Goal: Answer question/provide support

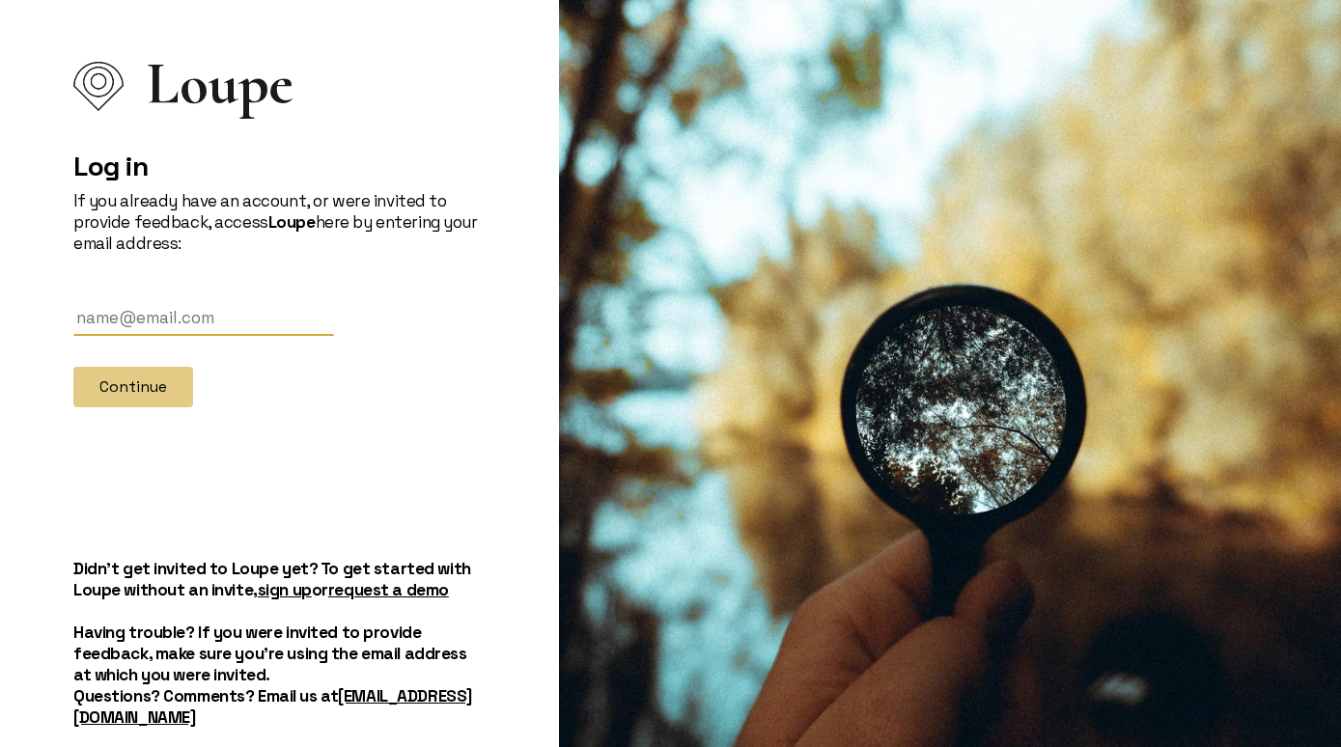
click at [189, 319] on input "text" at bounding box center [203, 318] width 261 height 36
type input "taylormaatman@gmail.com"
click at [143, 403] on button "Continue" at bounding box center [133, 387] width 120 height 41
click at [173, 323] on input "text" at bounding box center [203, 318] width 261 height 36
type input "[PERSON_NAME][EMAIL_ADDRESS][PERSON_NAME][DOMAIN_NAME]"
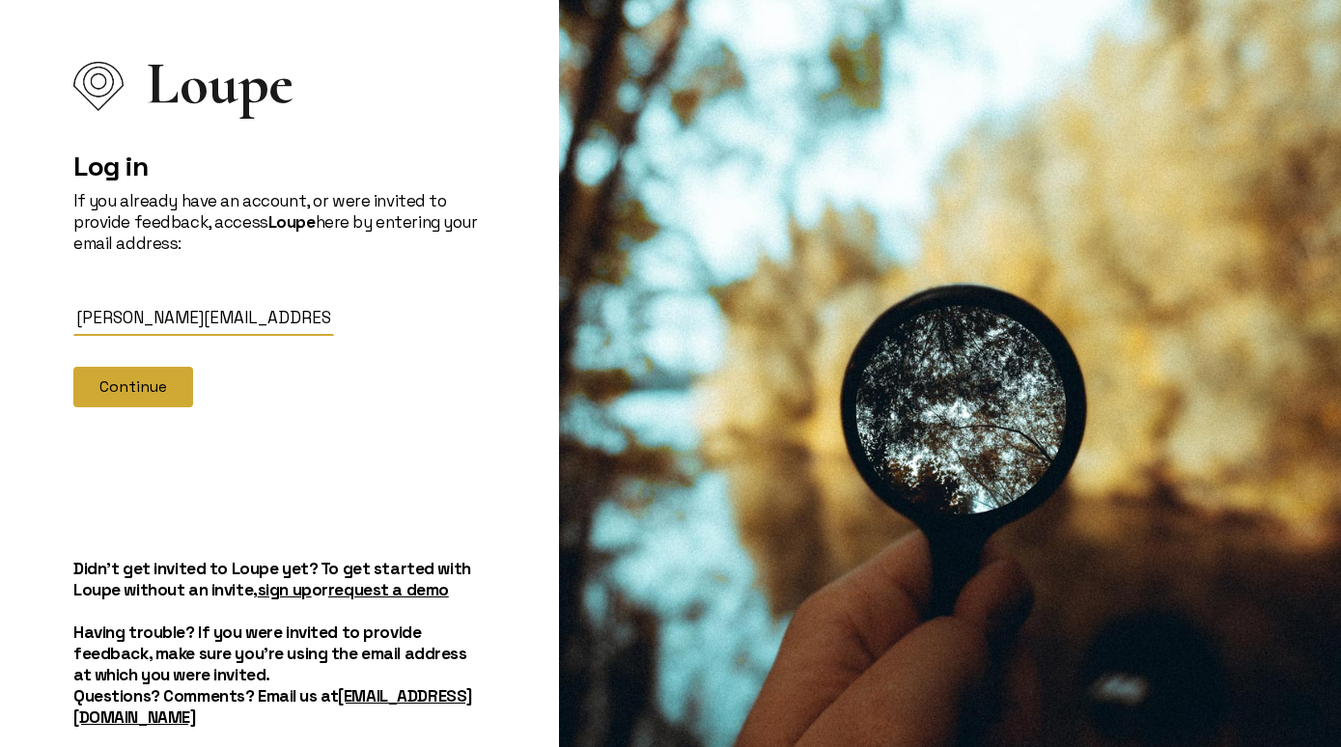
click at [147, 386] on button "Continue" at bounding box center [133, 387] width 120 height 41
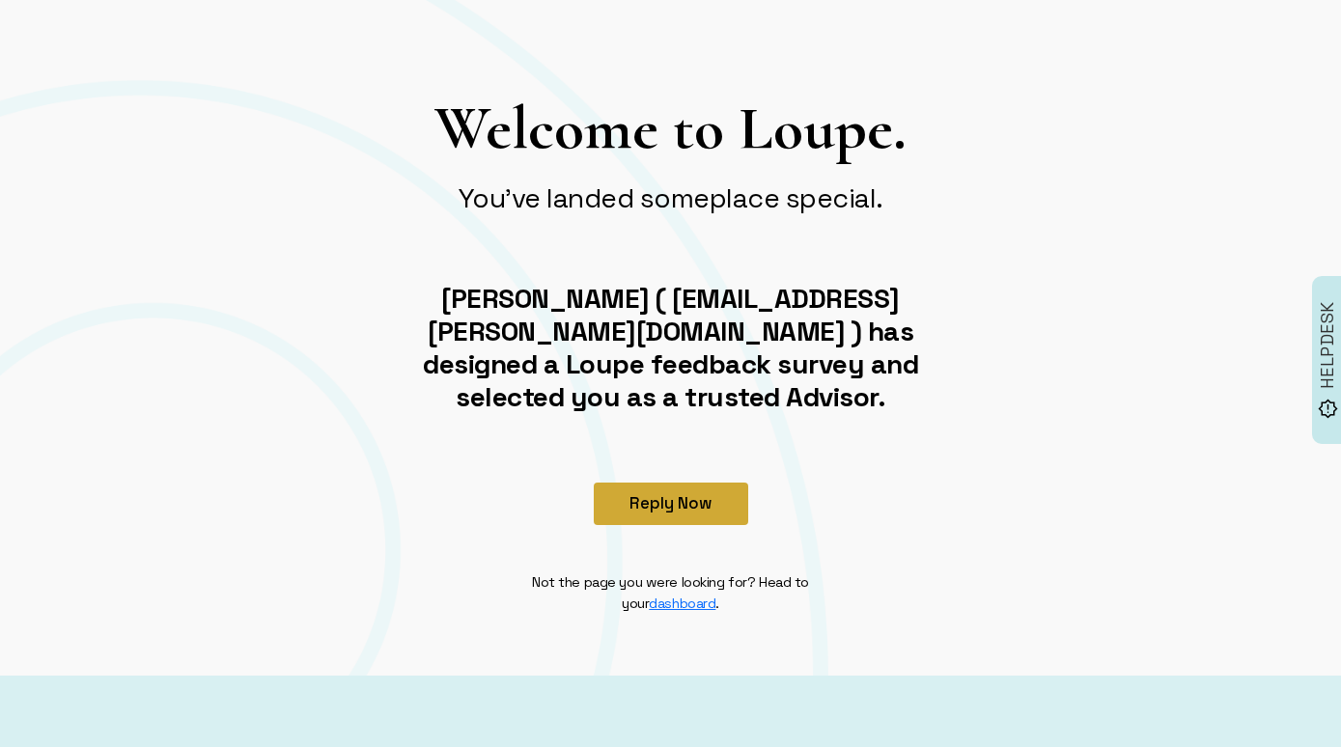
click at [653, 504] on button "Reply Now" at bounding box center [671, 504] width 154 height 42
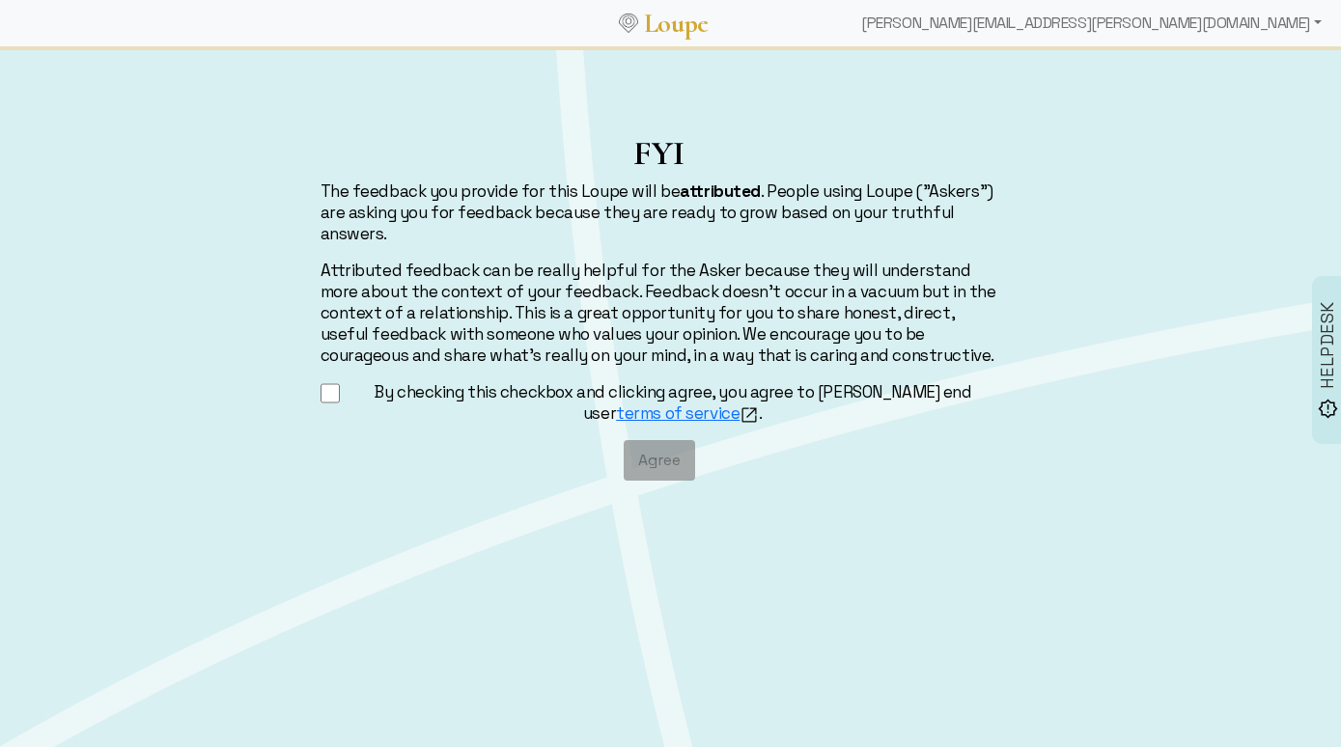
click at [330, 395] on input "By checking this checkbox and clicking agree, you agree to [PERSON_NAME] end us…" at bounding box center [330, 393] width 20 height 24
checkbox input "true"
click at [666, 467] on button "Agree" at bounding box center [659, 460] width 71 height 41
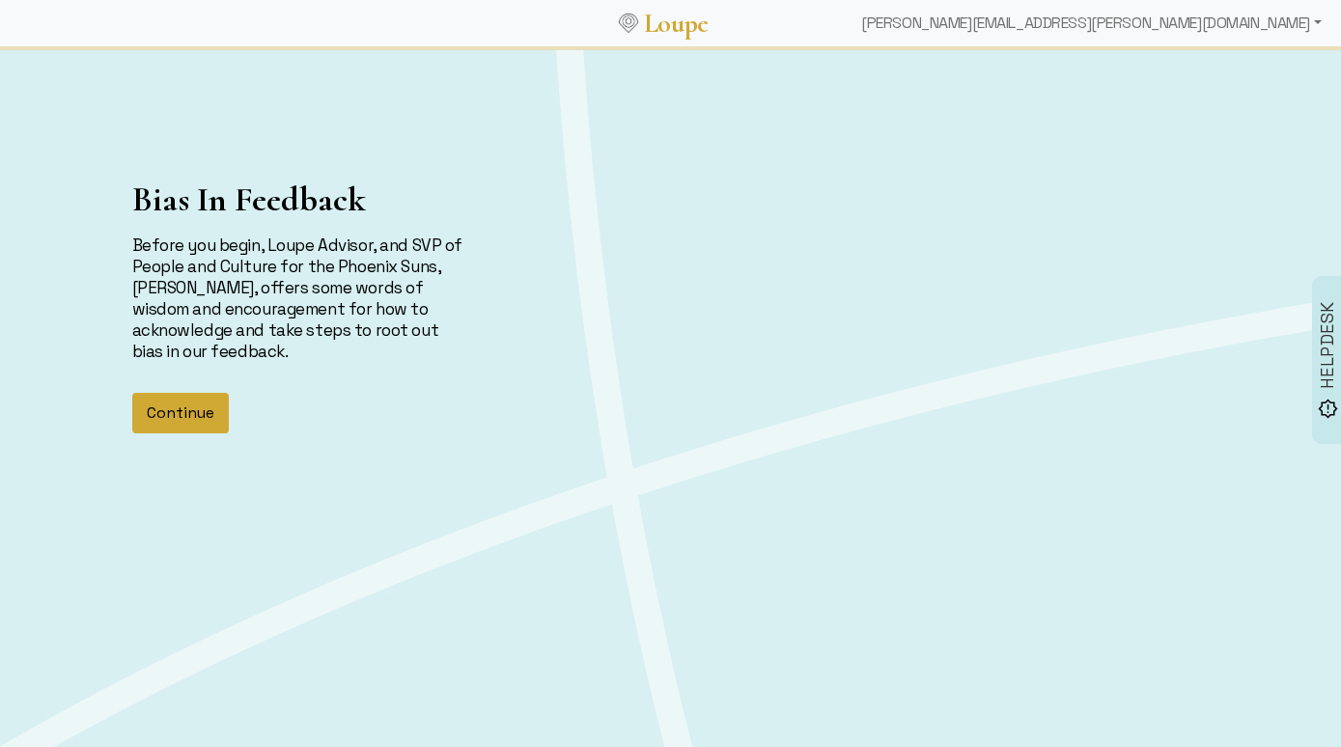
click at [199, 425] on button "Continue" at bounding box center [180, 413] width 97 height 41
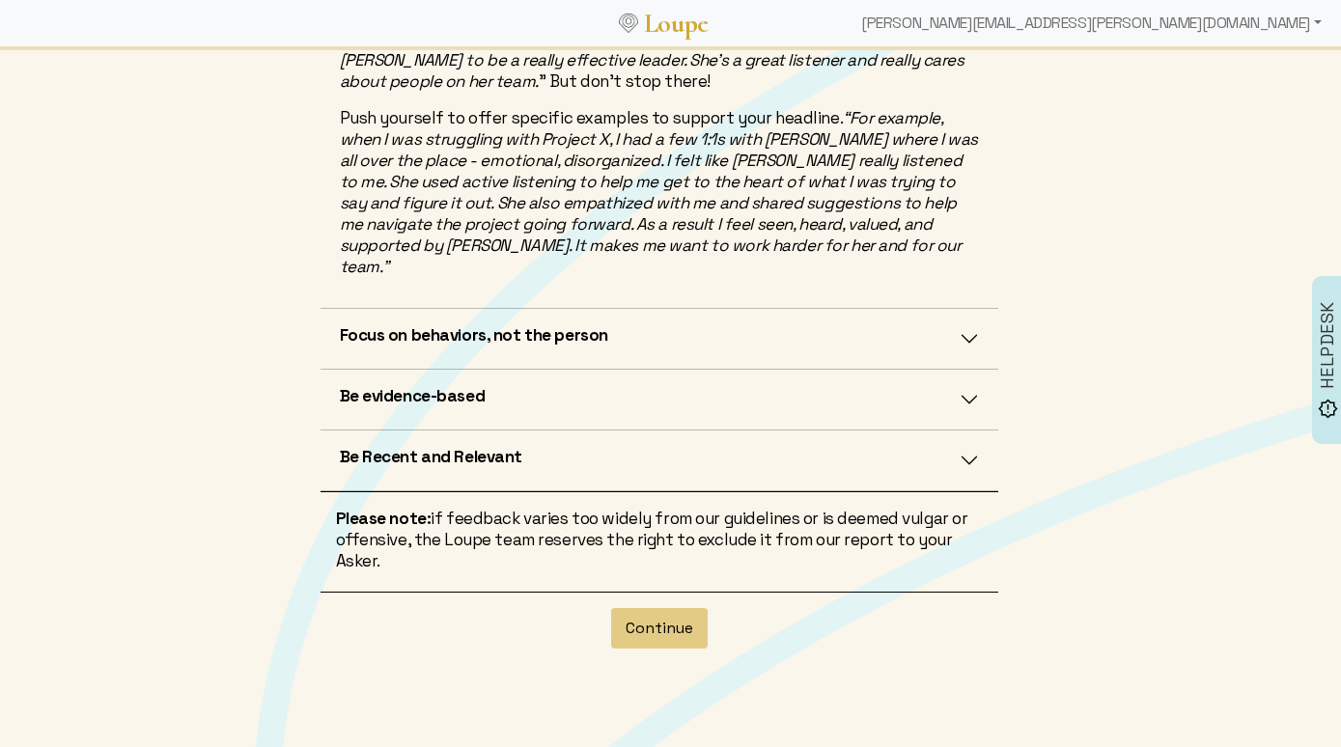
scroll to position [629, 0]
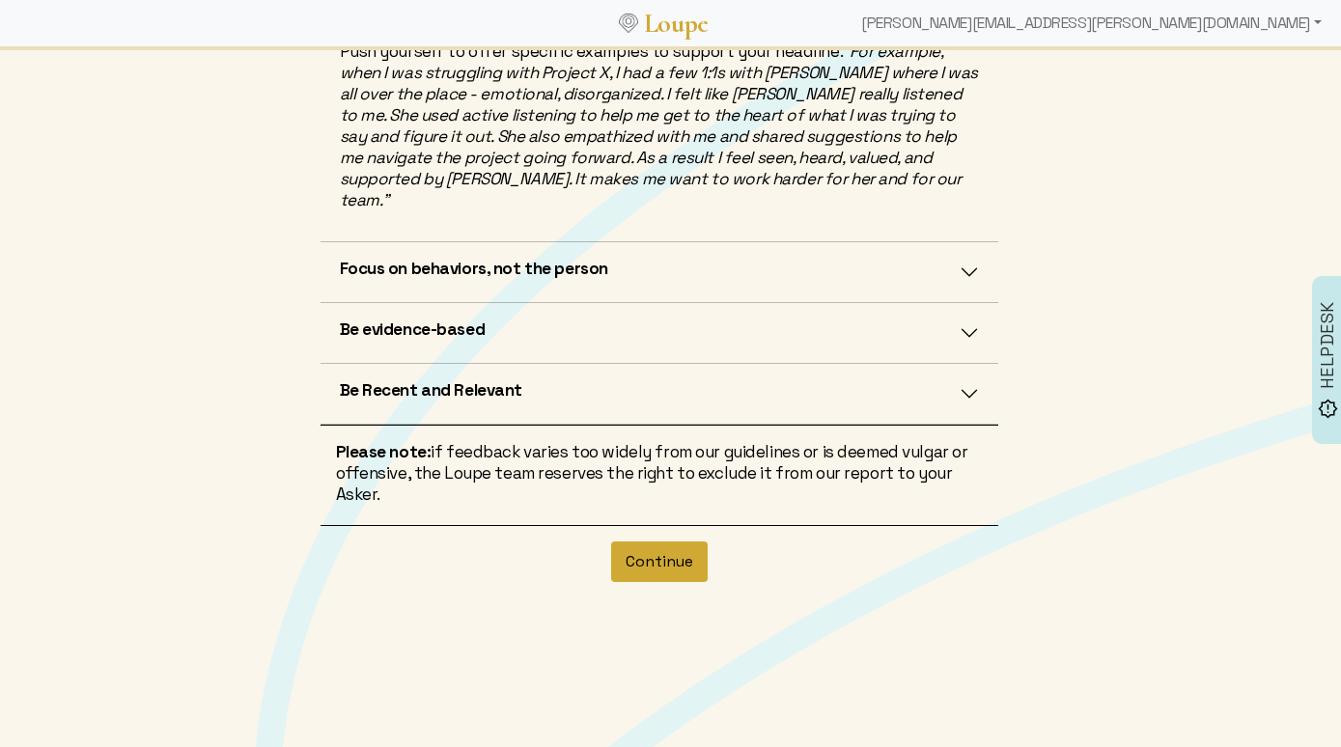
click at [655, 546] on button "Continue" at bounding box center [659, 561] width 97 height 41
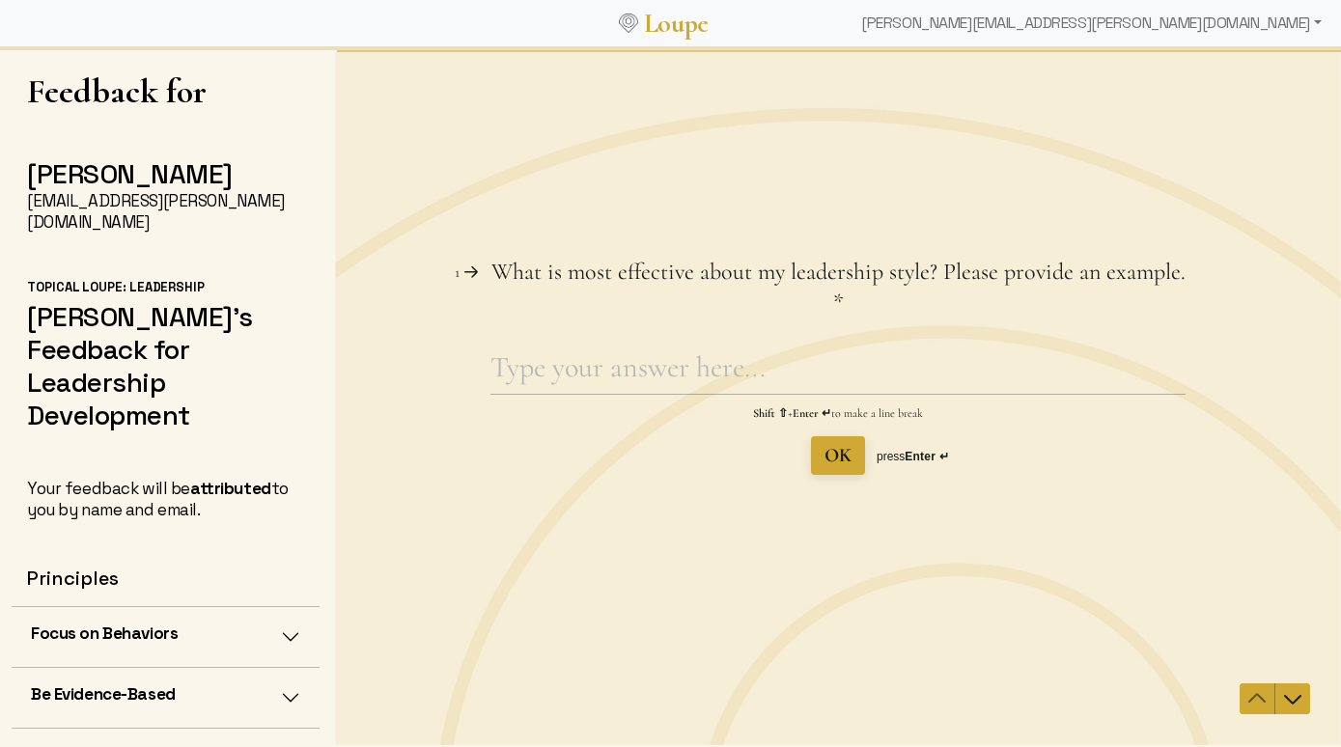
scroll to position [3, 0]
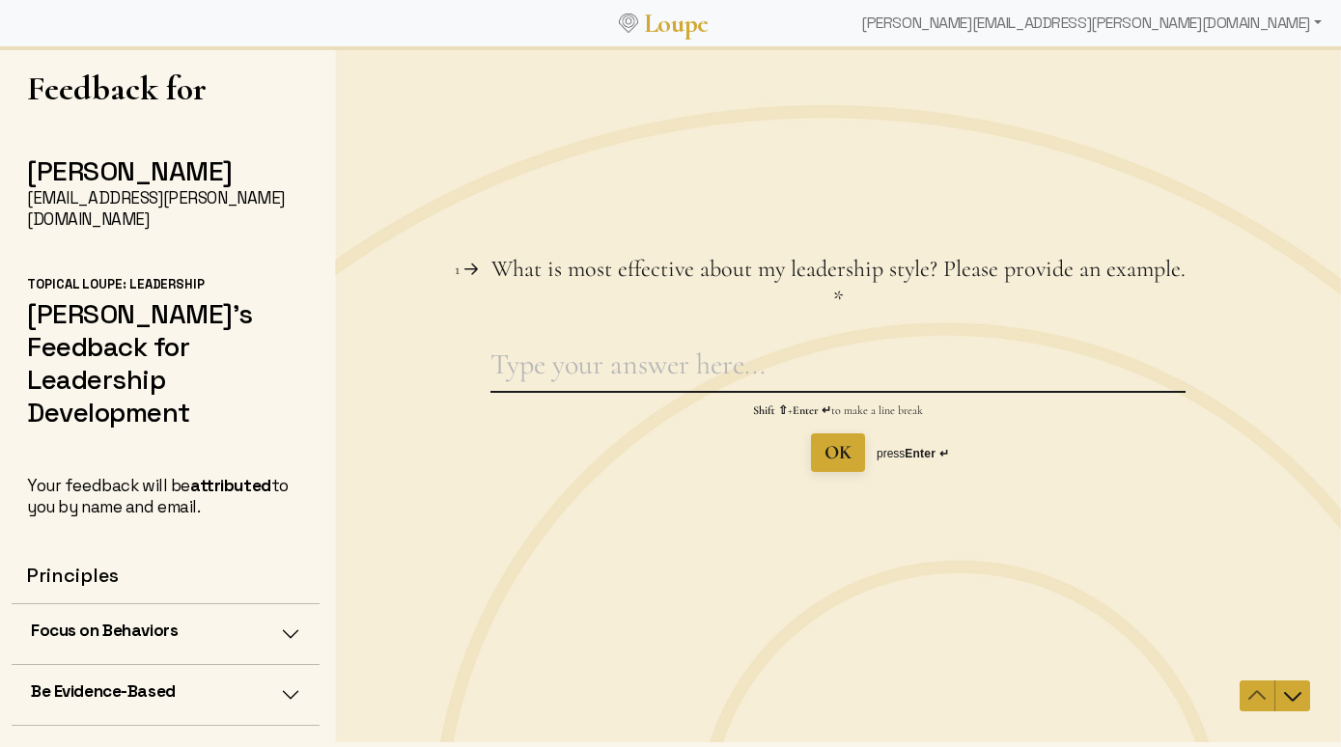
click at [707, 366] on textarea "What is most effective about my leadership style? Please provide an example. Th…" at bounding box center [837, 369] width 695 height 44
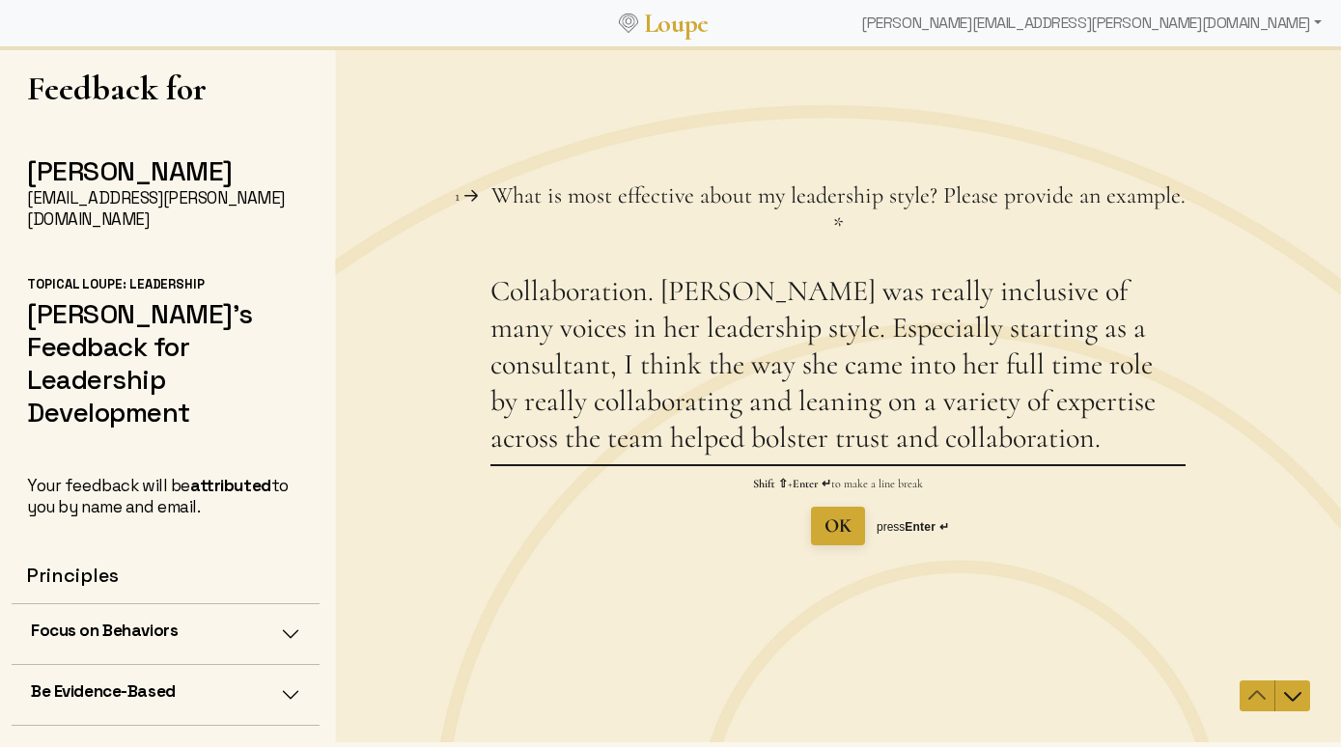
type textarea "Collaboration. [PERSON_NAME] was really inclusive of many voices in her leaders…"
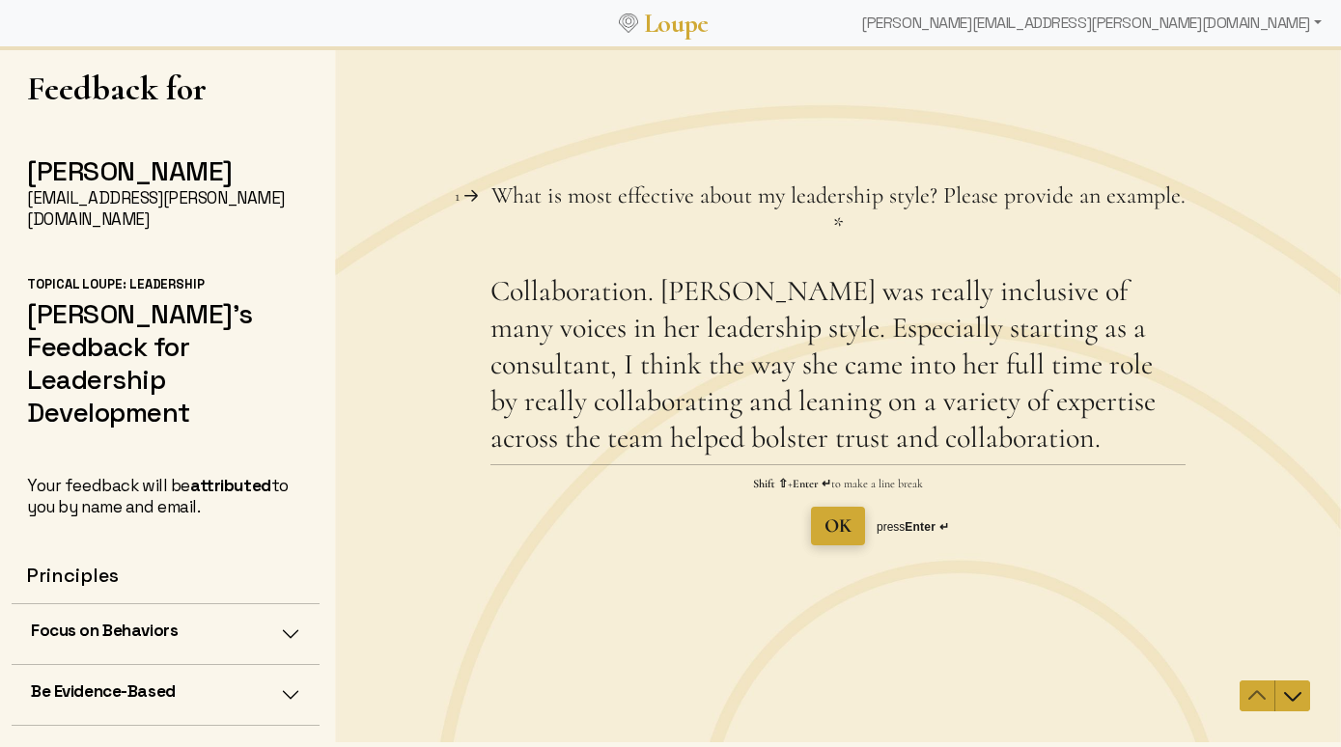
click at [847, 532] on span "OK" at bounding box center [837, 525] width 27 height 23
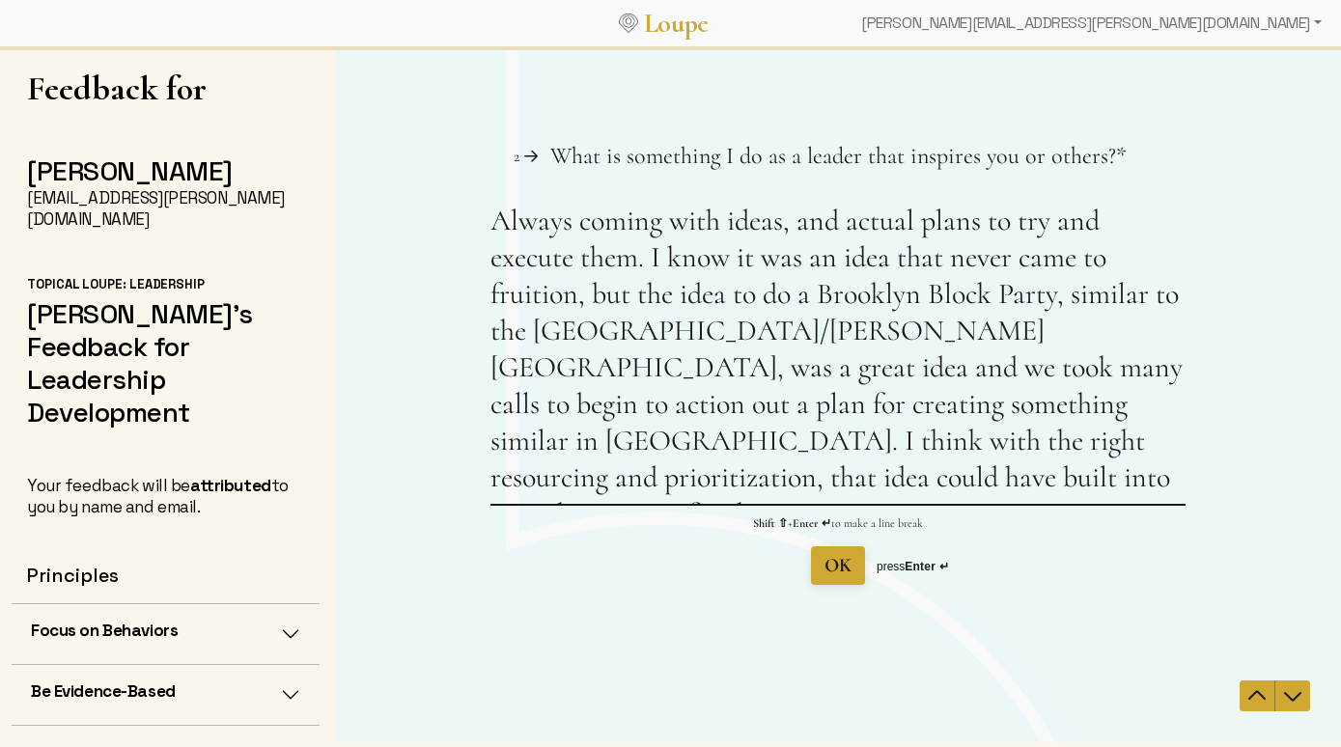
type textarea "Always coming with ideas, and actual plans to try and execute them. I know it w…"
click at [841, 573] on span "OK" at bounding box center [837, 565] width 27 height 23
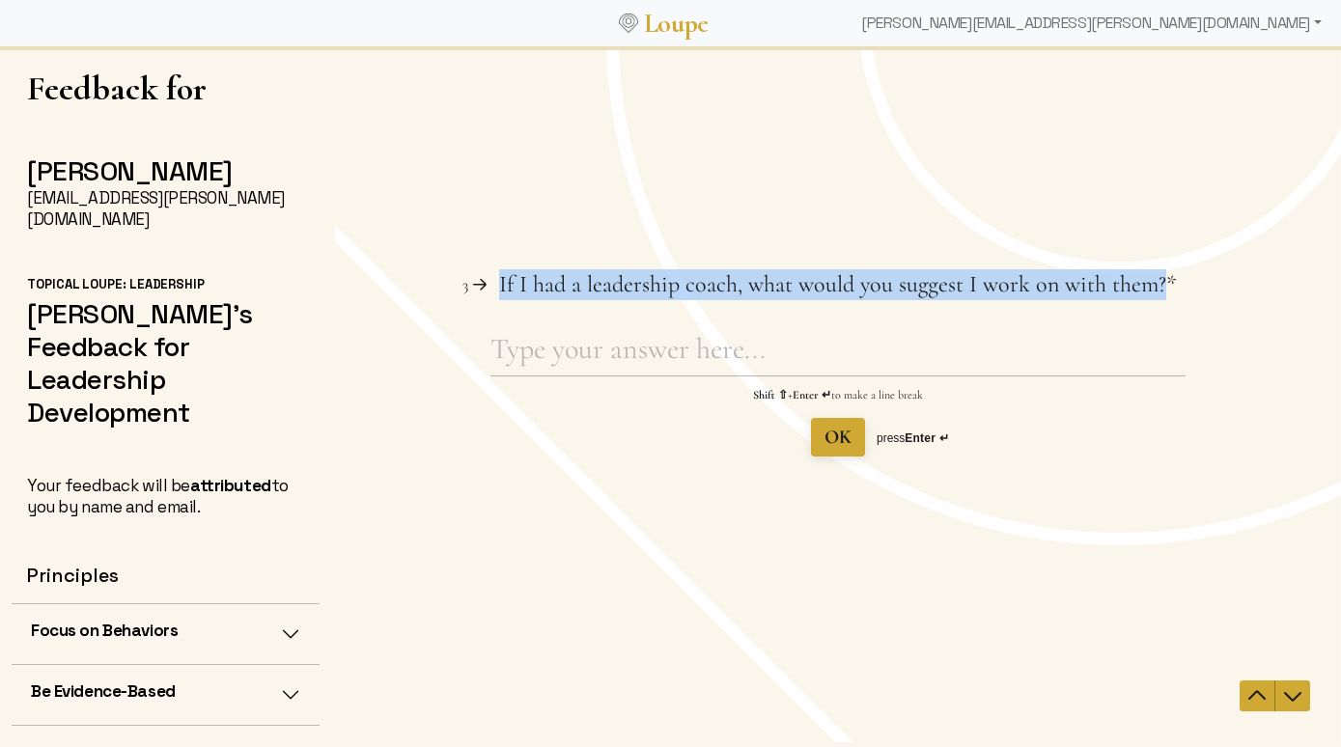
drag, startPoint x: 1160, startPoint y: 292, endPoint x: 495, endPoint y: 294, distance: 665.1
click at [495, 294] on div "3 If I had a leadership coach, what would you suggest I work on with them? This…" at bounding box center [837, 284] width 695 height 31
copy span "If I had a leadership coach, what would you suggest I work on with them?"
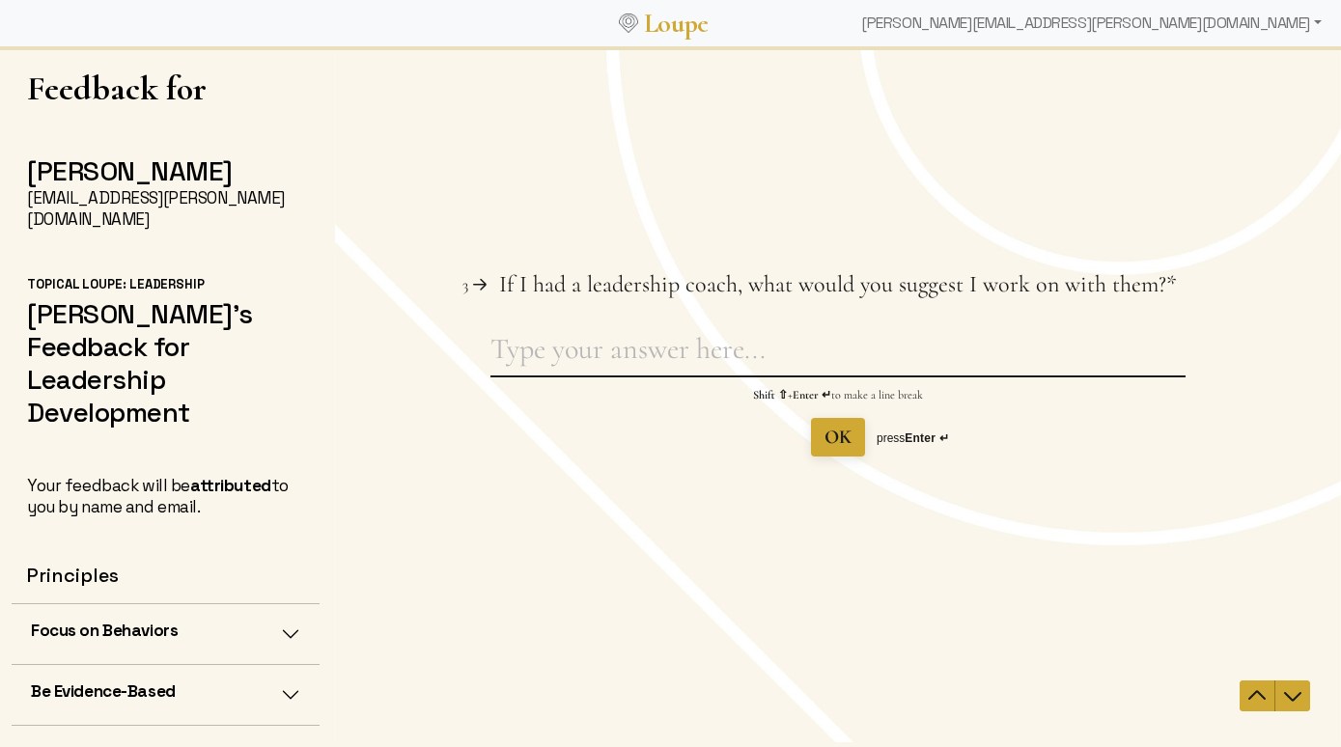
click at [648, 353] on textarea "If I had a leadership coach, what would you suggest I work on with them? This q…" at bounding box center [837, 353] width 695 height 44
paste textarea "I think a coach could be really helpful in thinking through strategies for lead…"
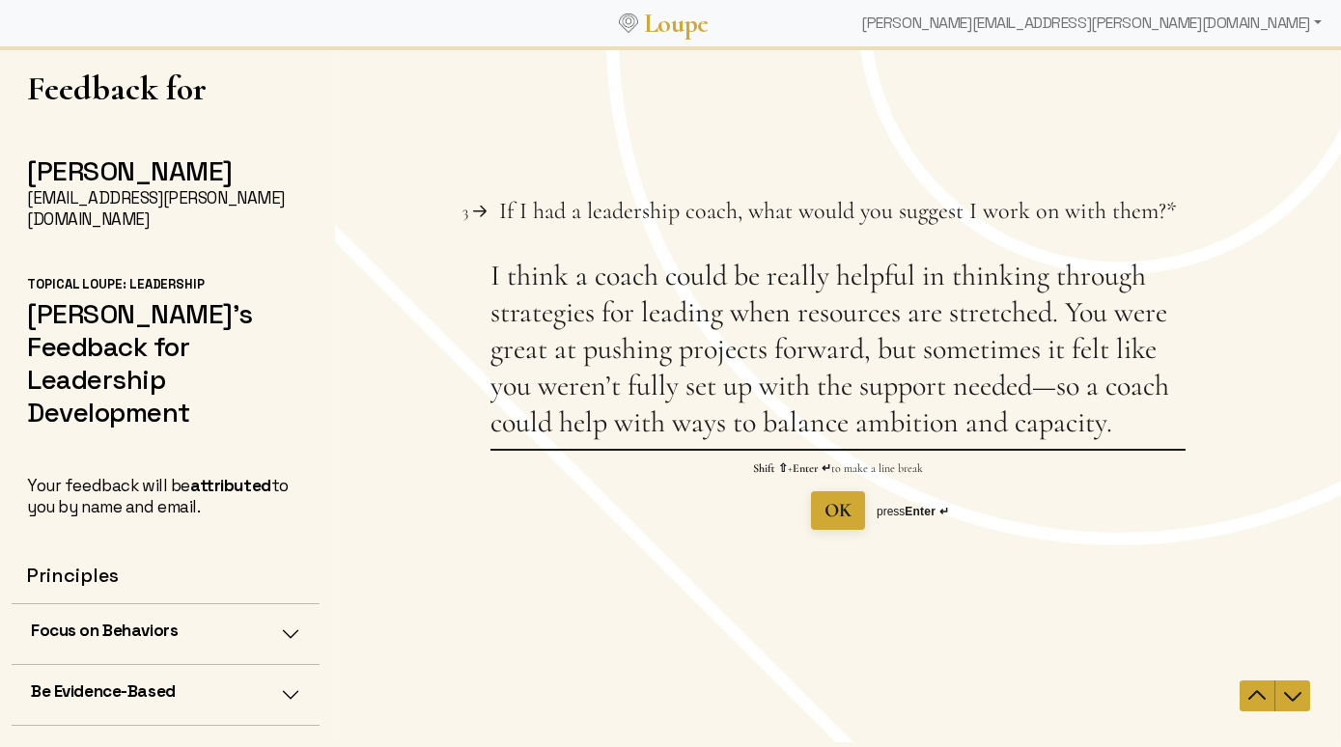
drag, startPoint x: 831, startPoint y: 283, endPoint x: 786, endPoint y: 280, distance: 45.5
click at [786, 280] on textarea "I think a coach could be really helpful in thinking through strategies for lead…" at bounding box center [837, 353] width 695 height 191
drag, startPoint x: 1108, startPoint y: 319, endPoint x: 1071, endPoint y: 319, distance: 36.7
click at [1071, 319] on textarea "I think a coach could be helpful in thinking through strategies for leading whe…" at bounding box center [837, 353] width 695 height 191
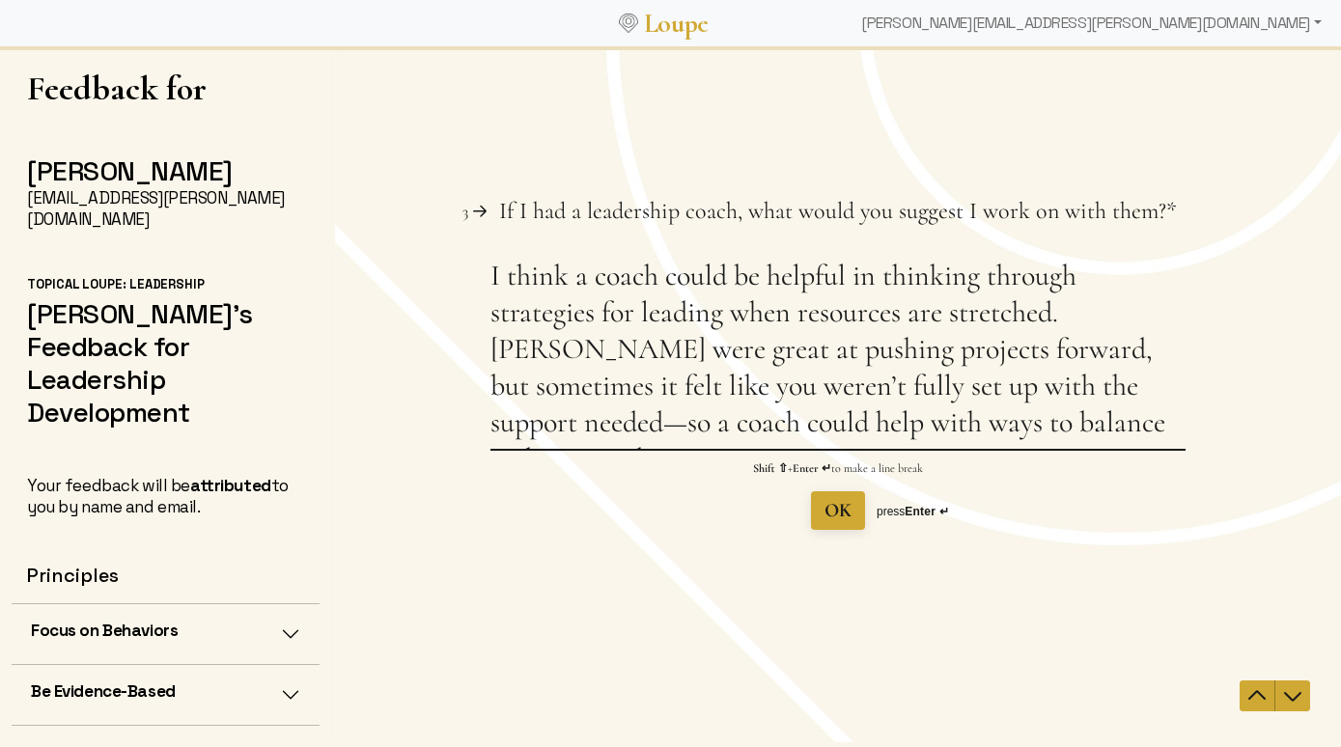
drag, startPoint x: 1180, startPoint y: 318, endPoint x: 1150, endPoint y: 319, distance: 30.9
click at [1150, 319] on textarea "I think a coach could be helpful in thinking through strategies for leading whe…" at bounding box center [837, 353] width 695 height 191
drag, startPoint x: 922, startPoint y: 352, endPoint x: 623, endPoint y: 383, distance: 300.8
click at [623, 383] on textarea "I think a coach could be helpful in thinking through strategies for leading whe…" at bounding box center [837, 353] width 695 height 191
click at [984, 395] on textarea "I think a coach could be helpful in thinking through strategies for leading whe…" at bounding box center [837, 353] width 695 height 191
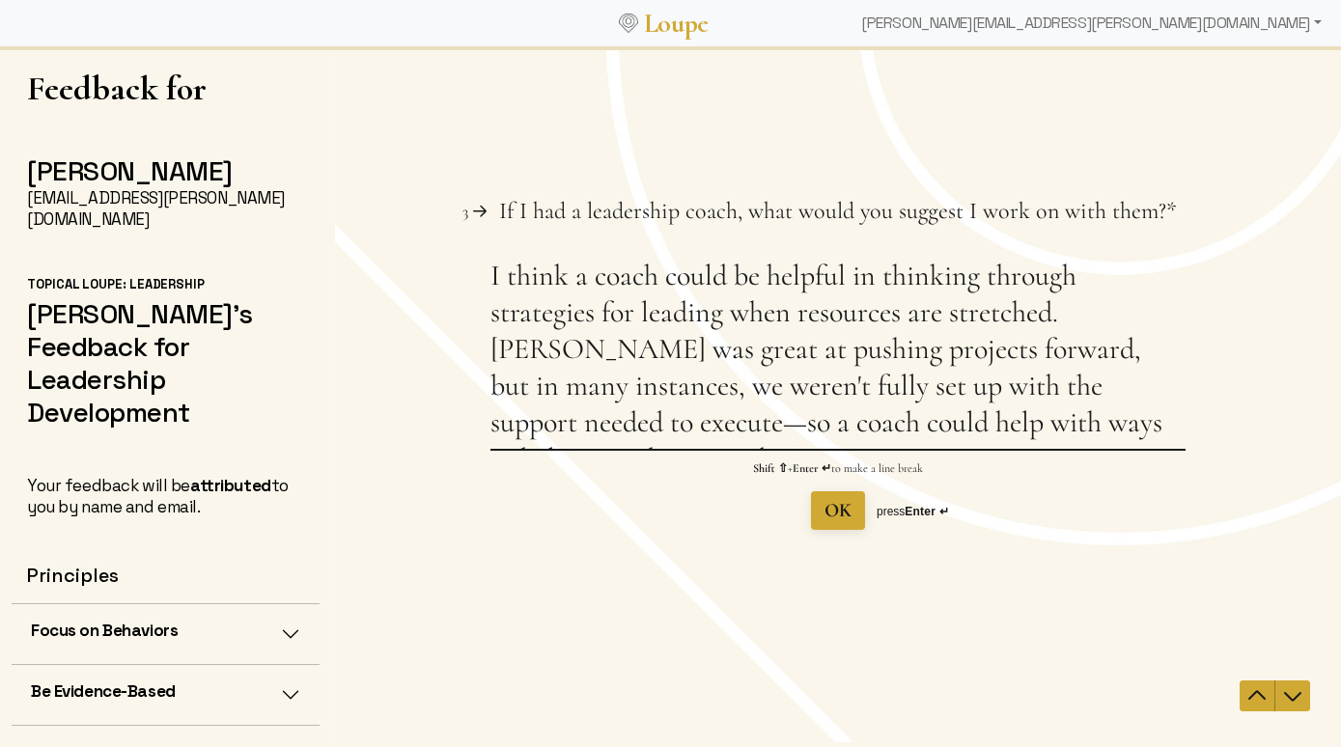
click at [821, 336] on textarea "I think a coach could be helpful in thinking through strategies for leading whe…" at bounding box center [837, 353] width 695 height 191
click at [1022, 429] on textarea "I think a coach could be helpful in thinking through strategies for leading whe…" at bounding box center [837, 353] width 695 height 191
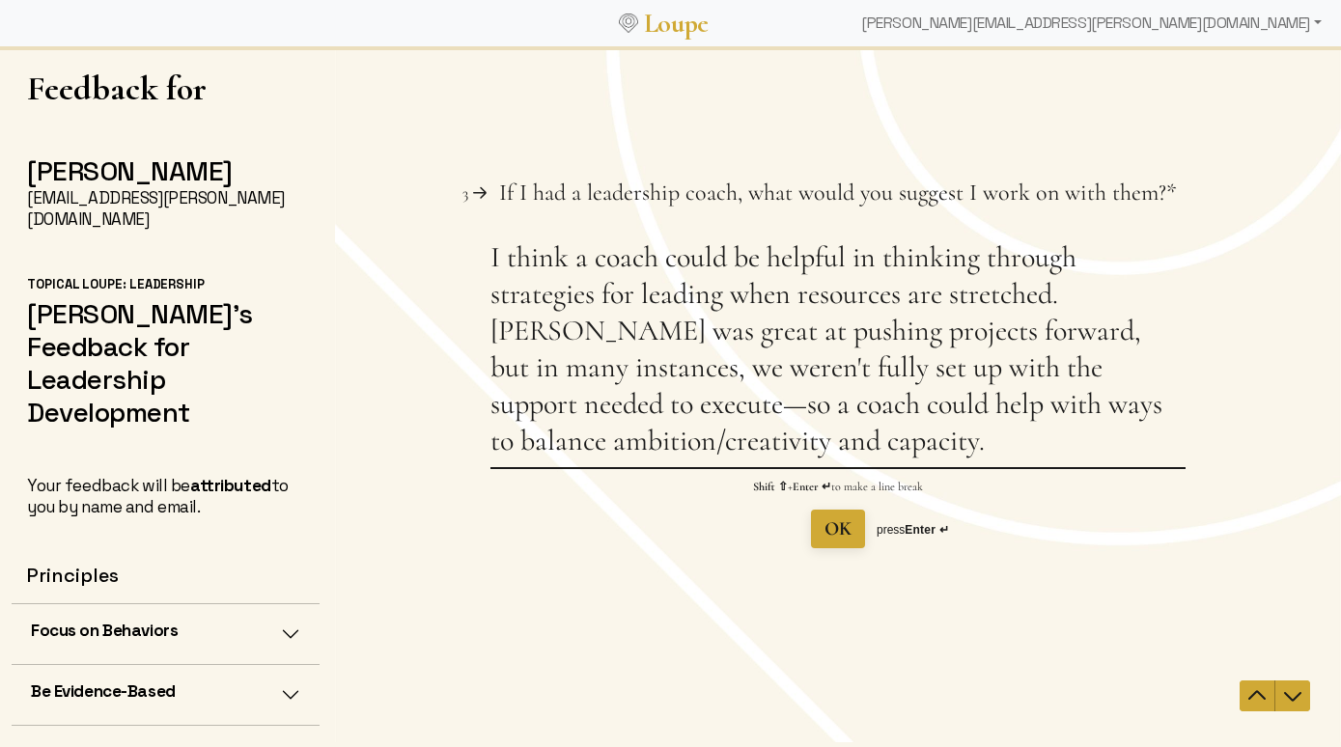
click at [725, 448] on textarea "I think a coach could be helpful in thinking through strategies for leading whe…" at bounding box center [837, 353] width 695 height 228
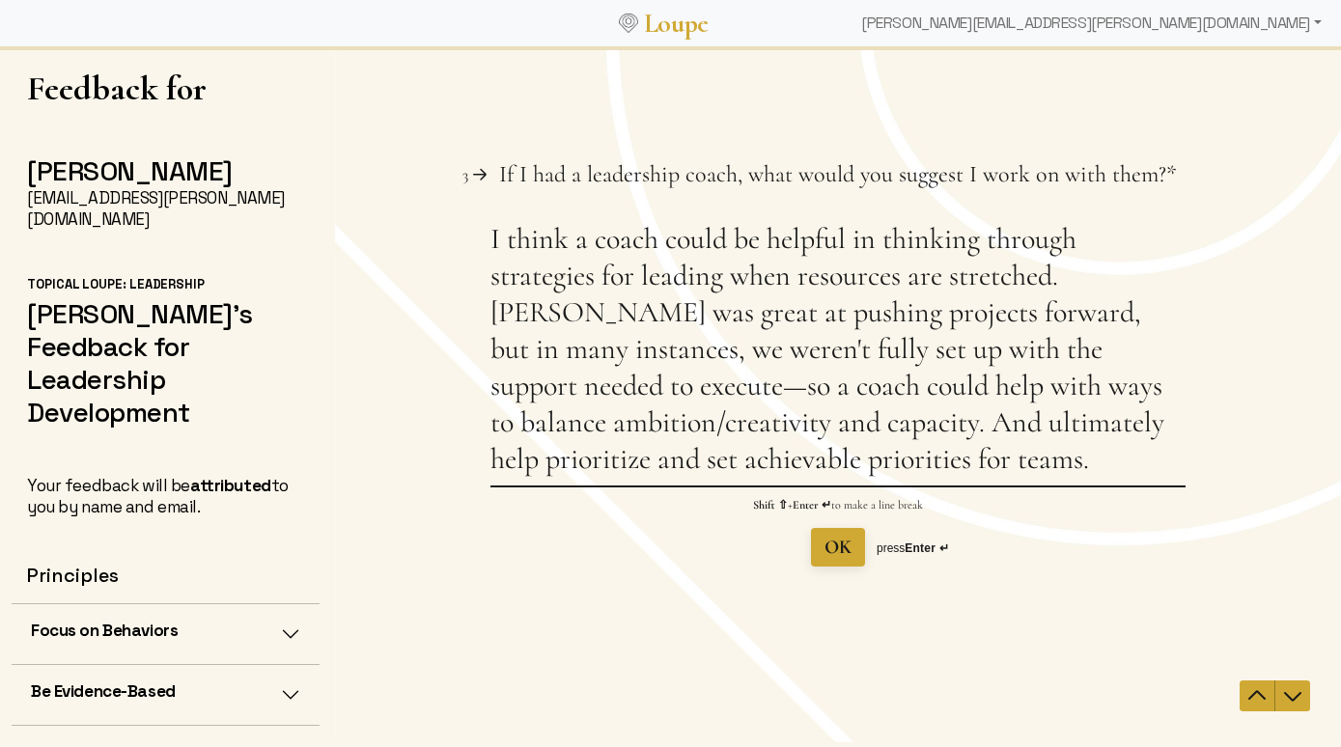
type textarea "I think a coach could be helpful in thinking through strategies for leading whe…"
click at [767, 628] on div "Question 3 3 If I had a leadership coach, what would you suggest I work on with…" at bounding box center [838, 393] width 1006 height 531
click at [844, 550] on span "OK" at bounding box center [837, 547] width 27 height 23
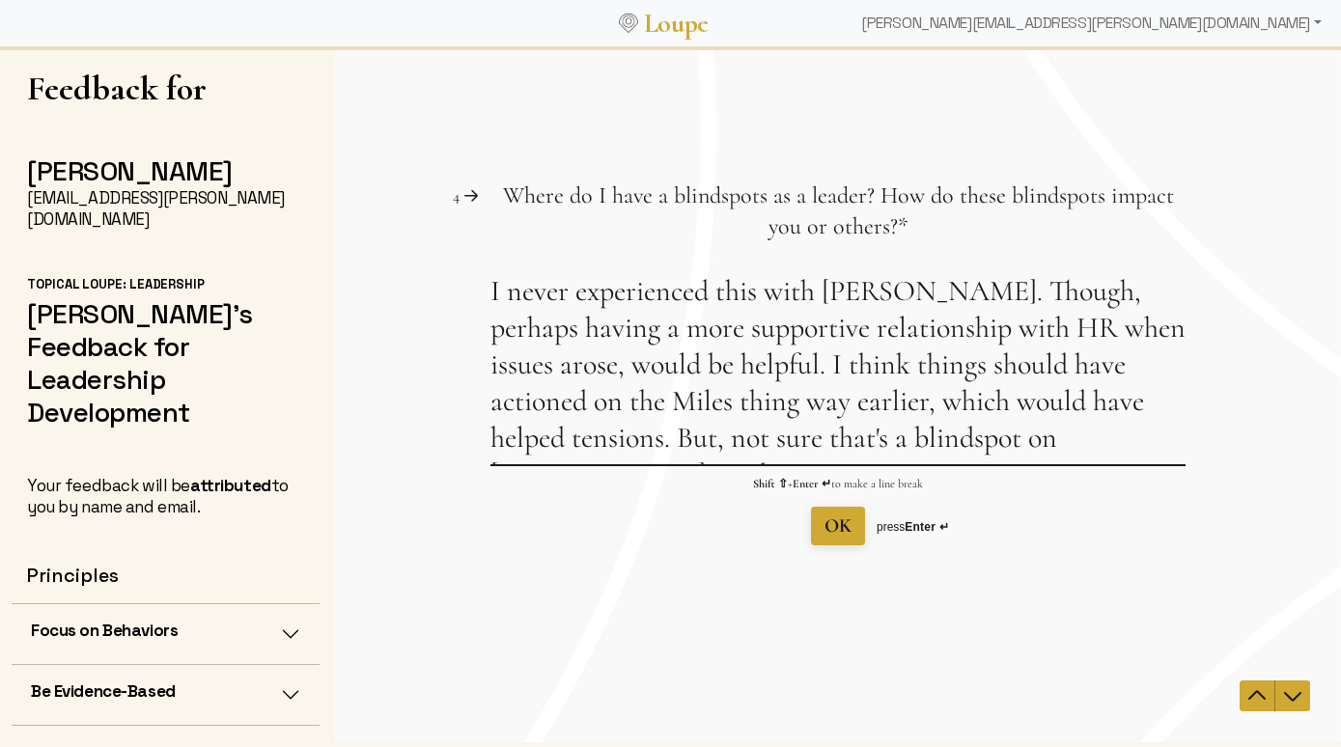
click at [557, 369] on textarea "I never experienced this with [PERSON_NAME]. Though, perhaps having a more supp…" at bounding box center [837, 368] width 695 height 191
click at [643, 366] on textarea "I never experienced this with [PERSON_NAME]. Though, perhaps having a more supp…" at bounding box center [837, 368] width 695 height 191
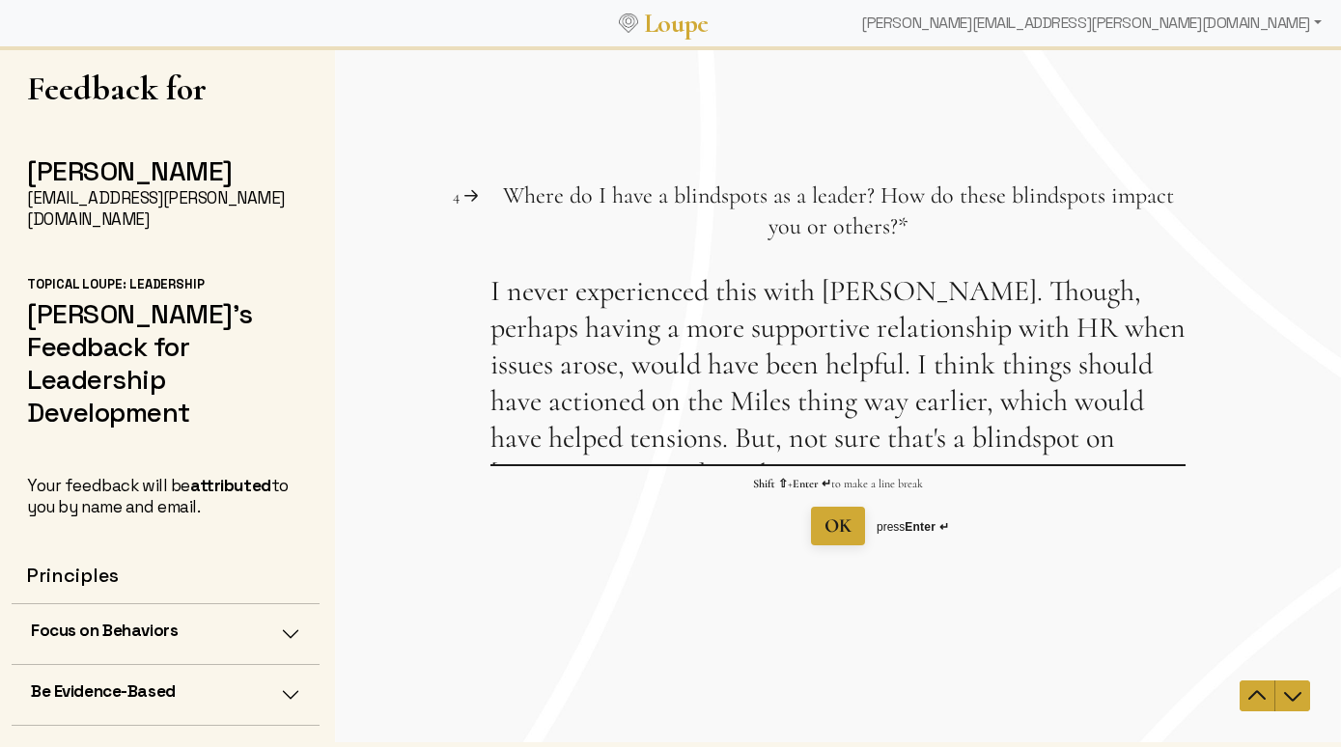
click at [491, 447] on textarea "I never experienced this with [PERSON_NAME]. Though, perhaps having a more supp…" at bounding box center [837, 368] width 695 height 191
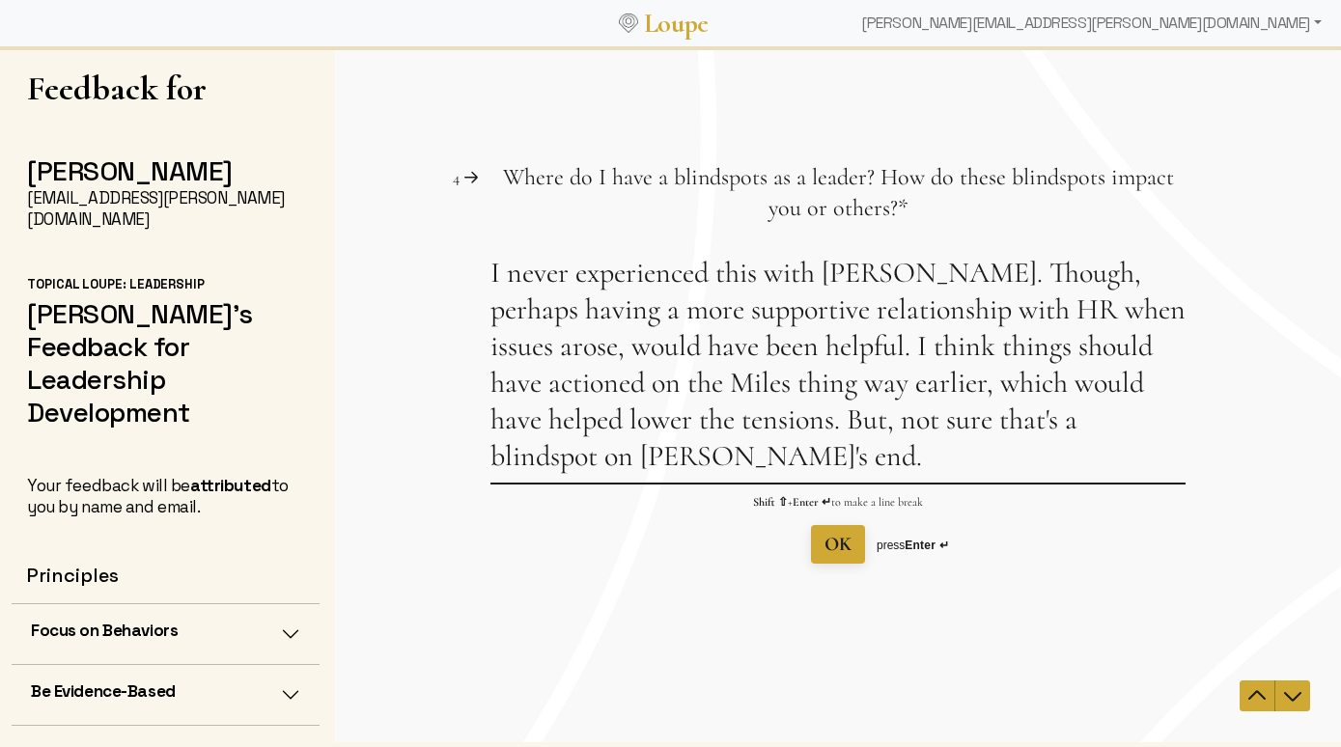
click at [692, 426] on textarea "I never experienced this with [PERSON_NAME]. Though, perhaps having a more supp…" at bounding box center [837, 369] width 695 height 228
type textarea "I never experienced this with [PERSON_NAME]. Though, perhaps having a more supp…"
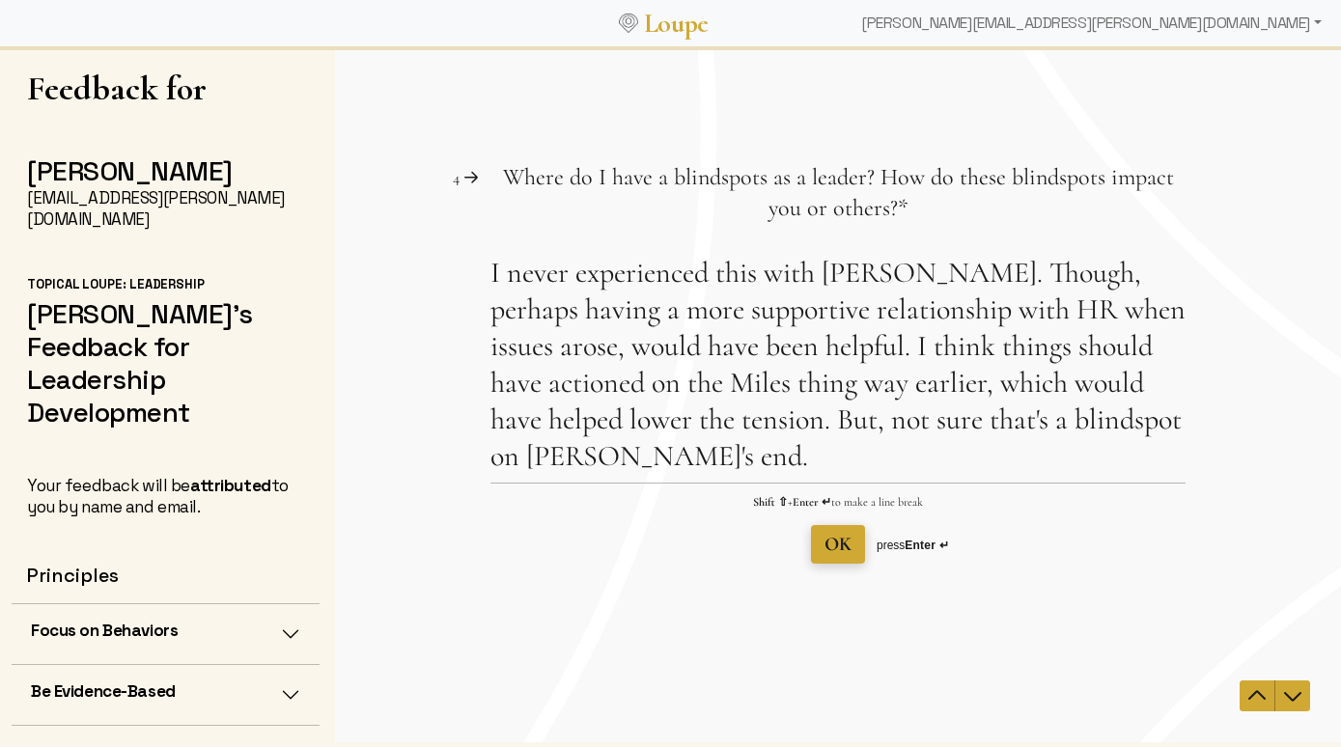
click at [841, 550] on span "OK" at bounding box center [837, 544] width 27 height 23
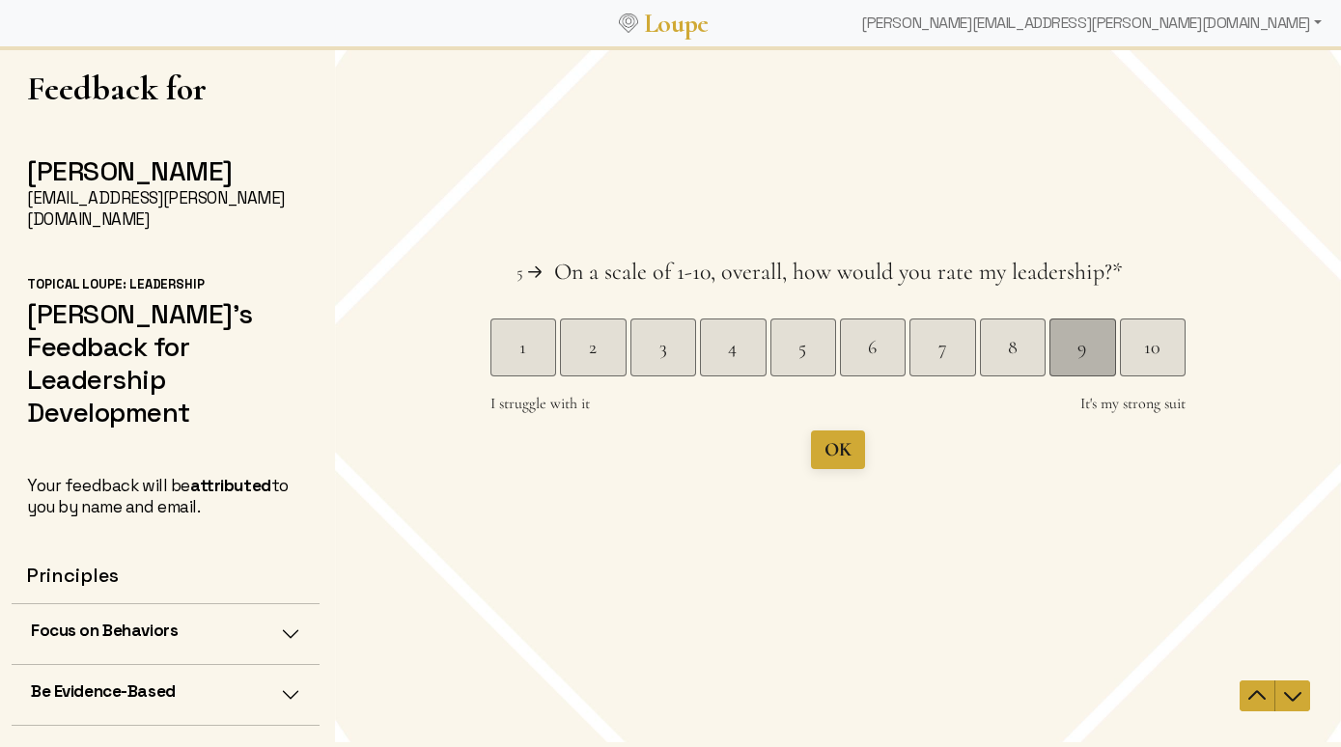
click at [1067, 345] on div "9" at bounding box center [1081, 347] width 65 height 27
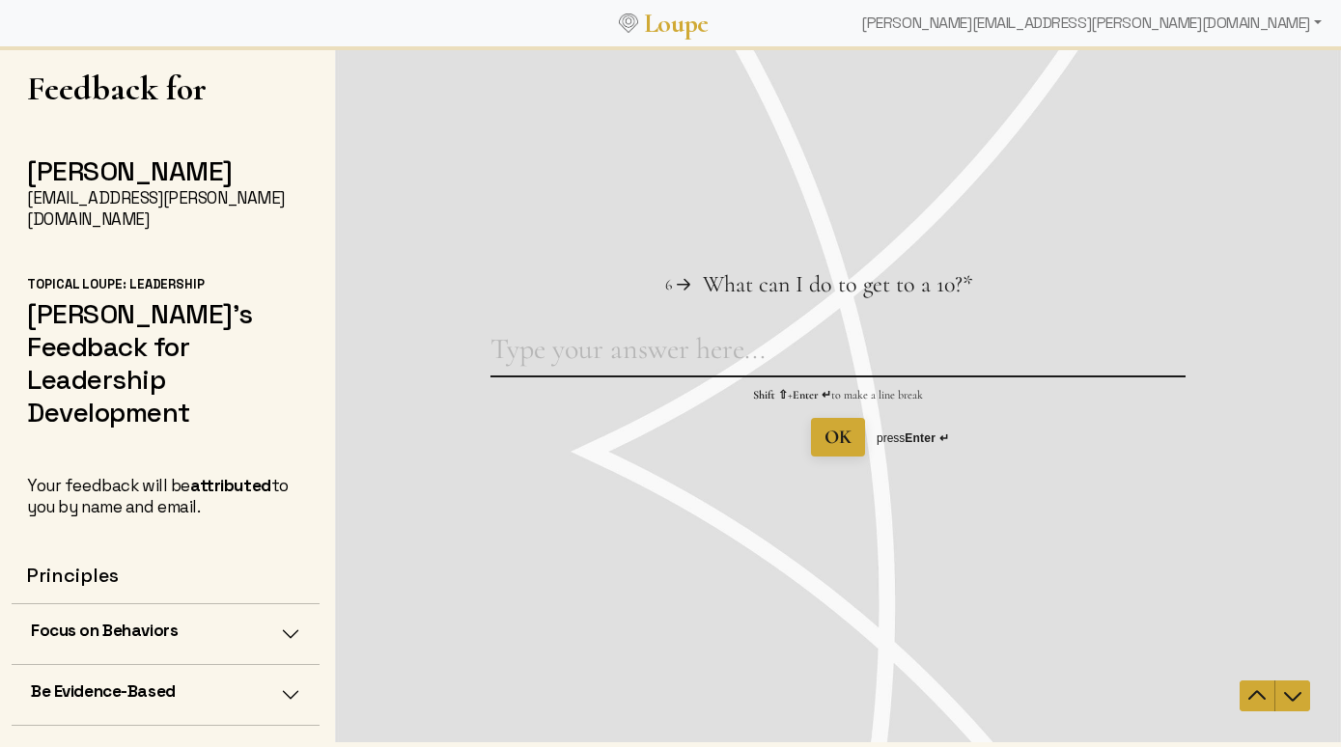
click at [802, 351] on textarea "What can I do to get to a 10? This question is required." at bounding box center [837, 353] width 695 height 44
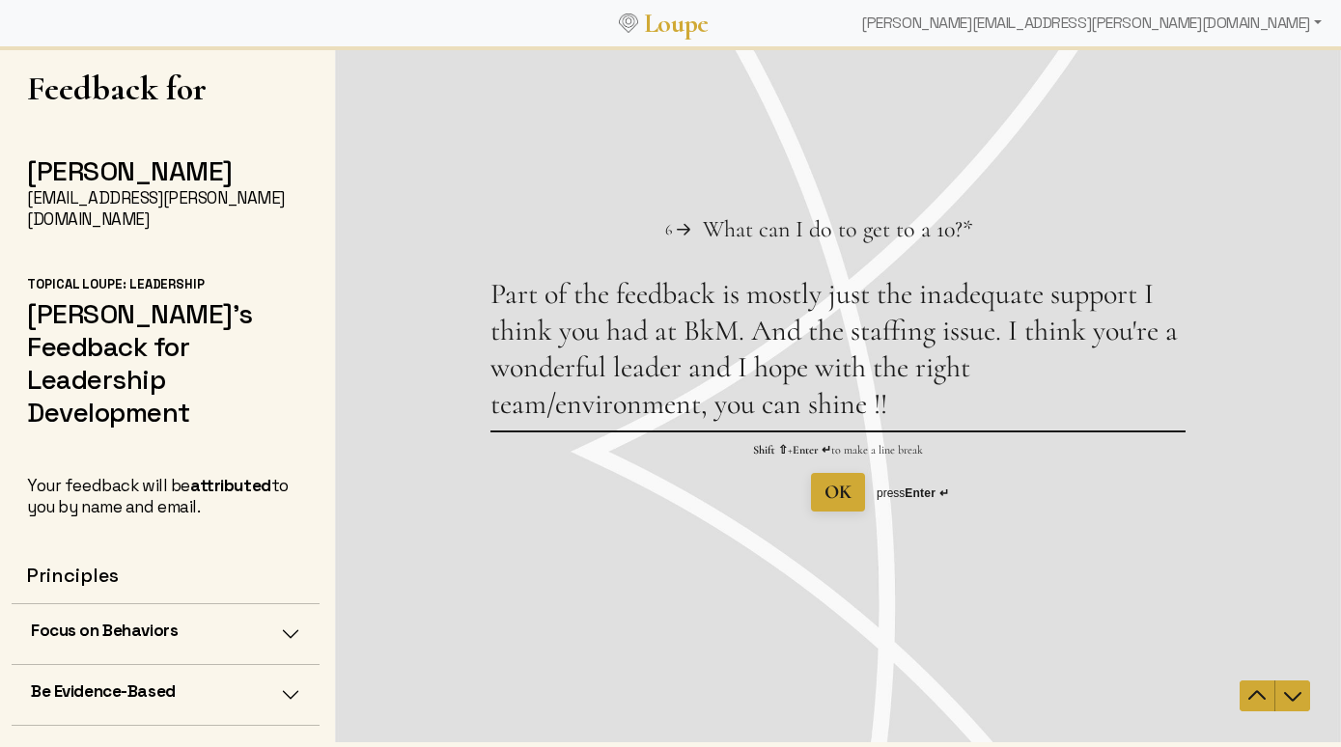
type textarea "Part of the feedback is mostly just the inadequate support I think you had at B…"
click at [844, 505] on span "OK" at bounding box center [837, 492] width 27 height 27
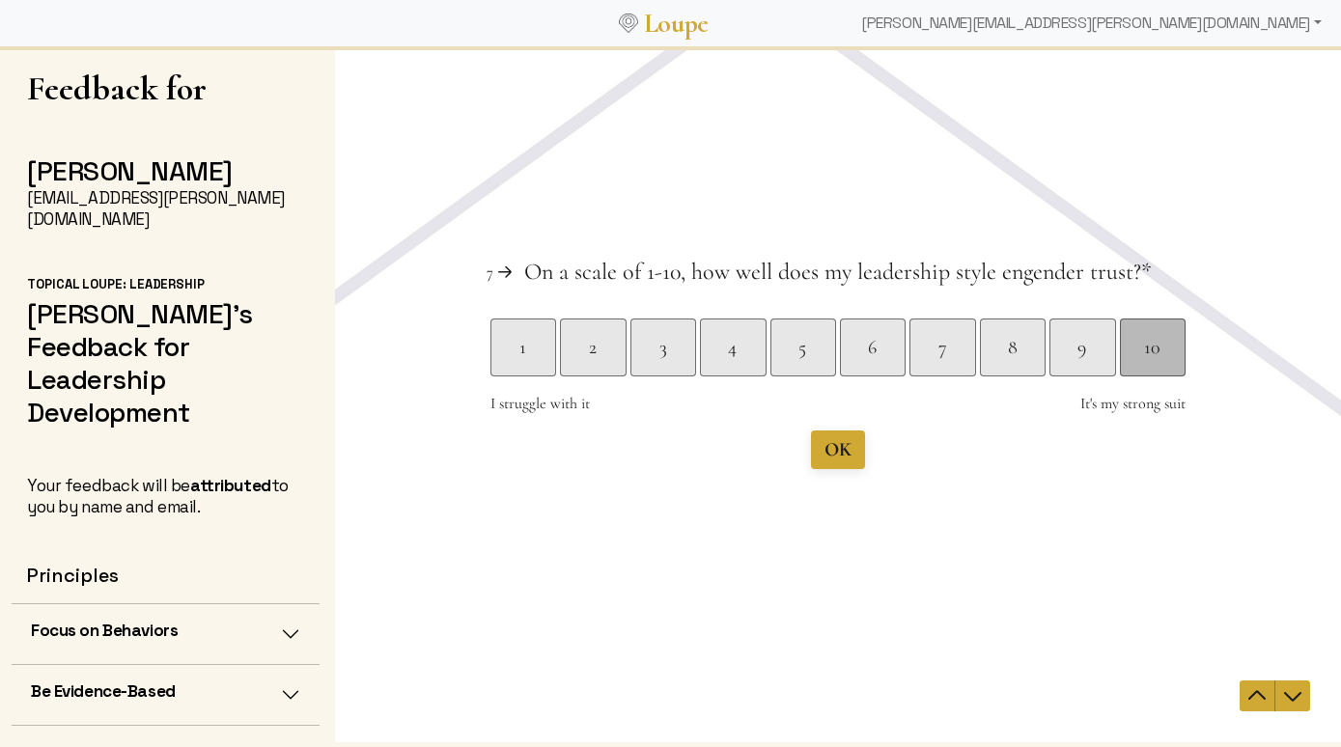
click at [1163, 359] on div "10" at bounding box center [1152, 347] width 65 height 27
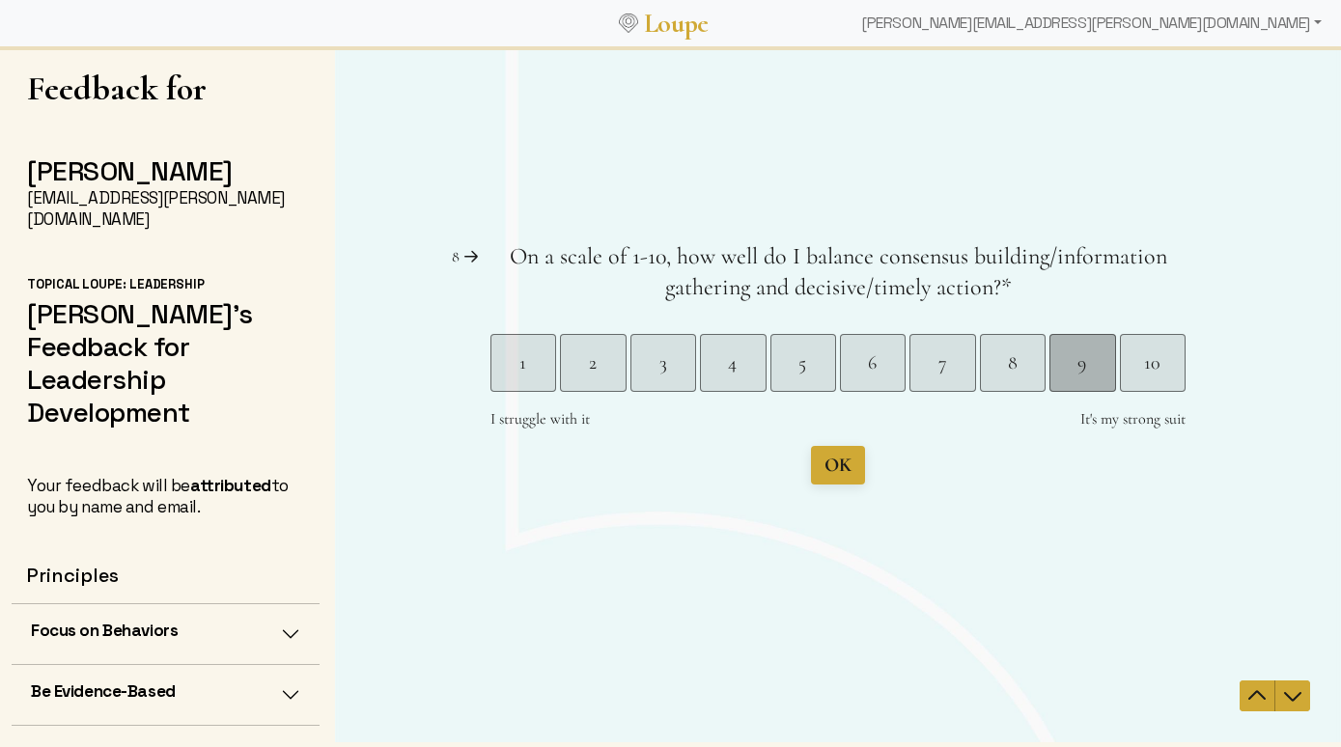
click at [1079, 363] on div "9" at bounding box center [1081, 362] width 65 height 27
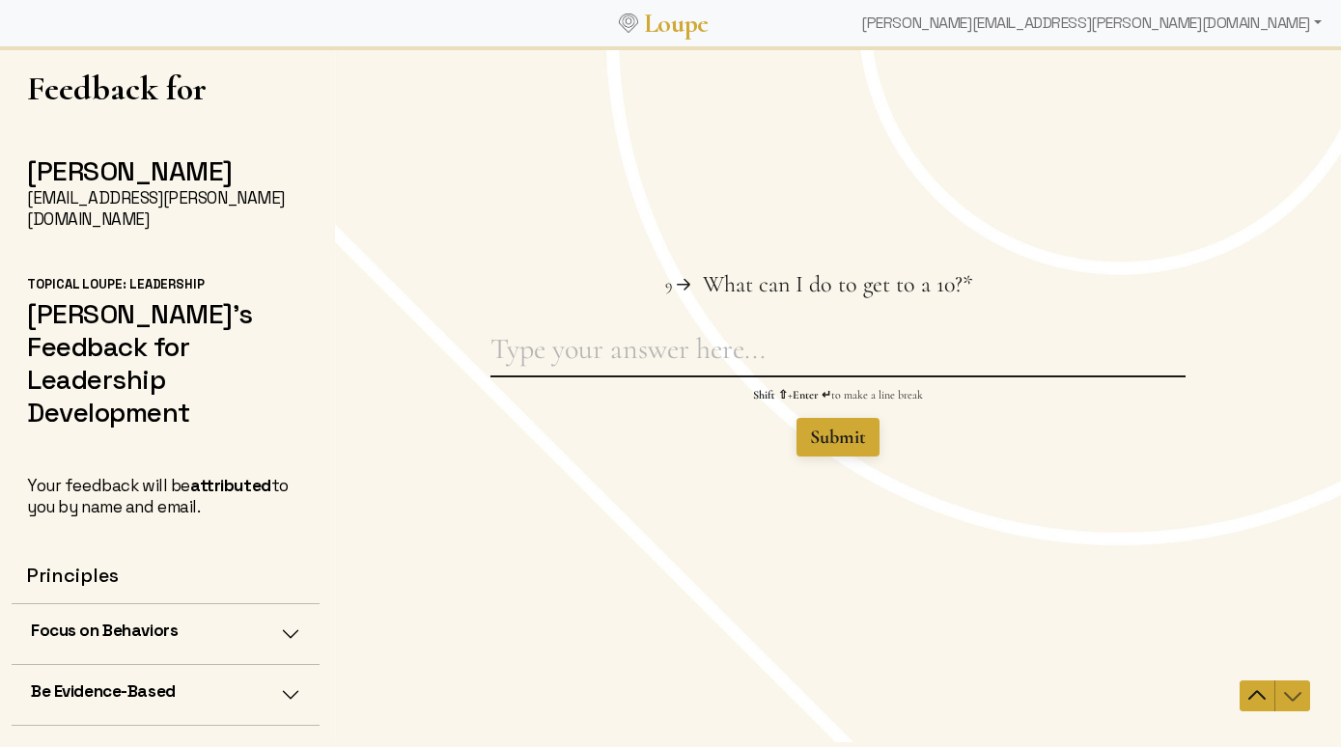
click at [1079, 363] on textarea "What can I do to get to a 10? This question is required." at bounding box center [837, 353] width 695 height 44
type textarea "g"
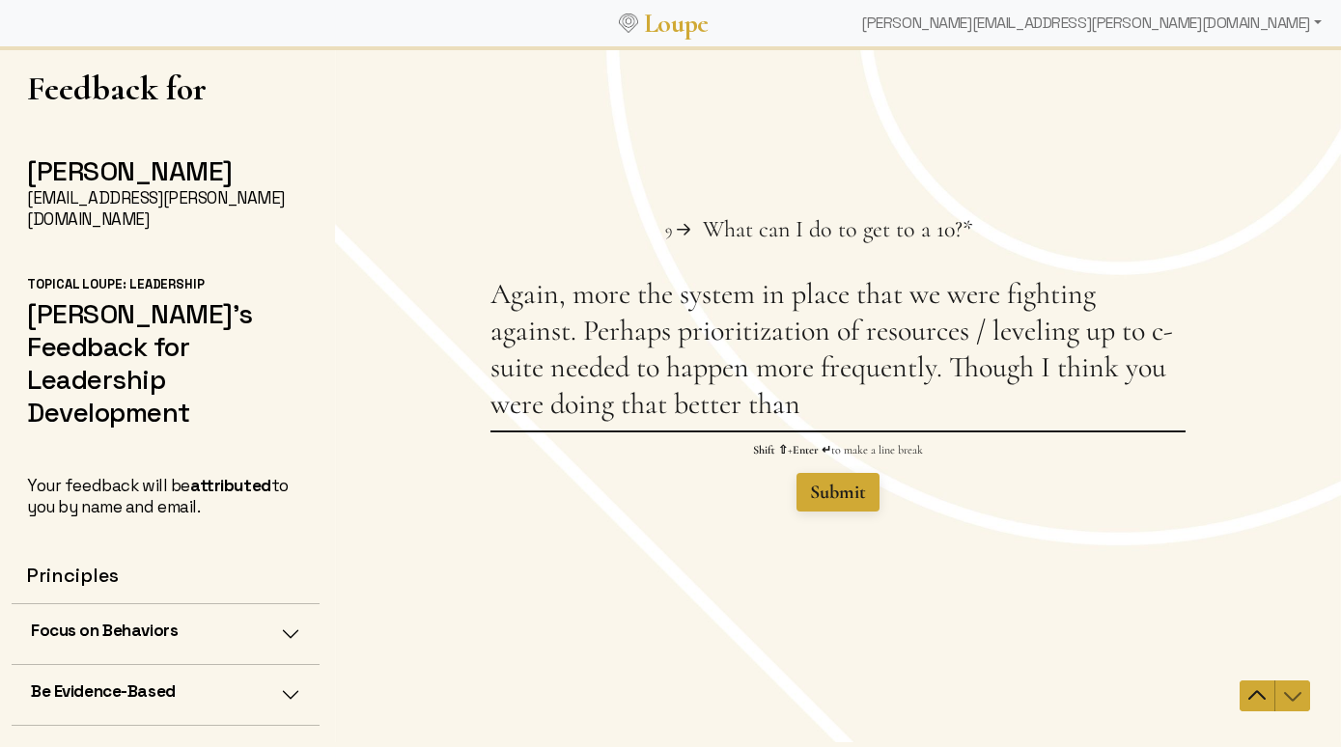
drag, startPoint x: 953, startPoint y: 398, endPoint x: 953, endPoint y: 365, distance: 32.8
click at [953, 365] on textarea "Again, more the system in place that we were fighting against. Perhaps prioriti…" at bounding box center [837, 353] width 695 height 154
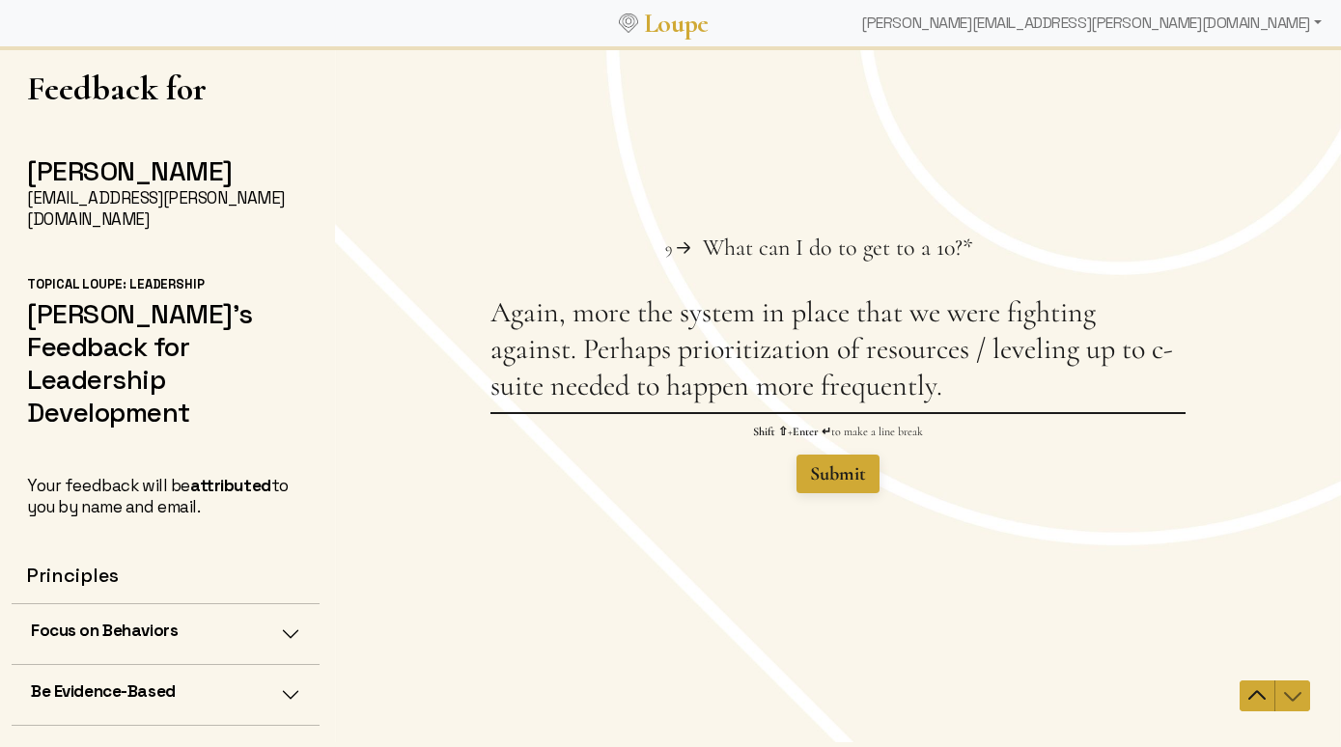
type textarea "Again, more the system in place that we were fighting against. Perhaps prioriti…"
click at [839, 473] on span "Submit" at bounding box center [838, 473] width 56 height 23
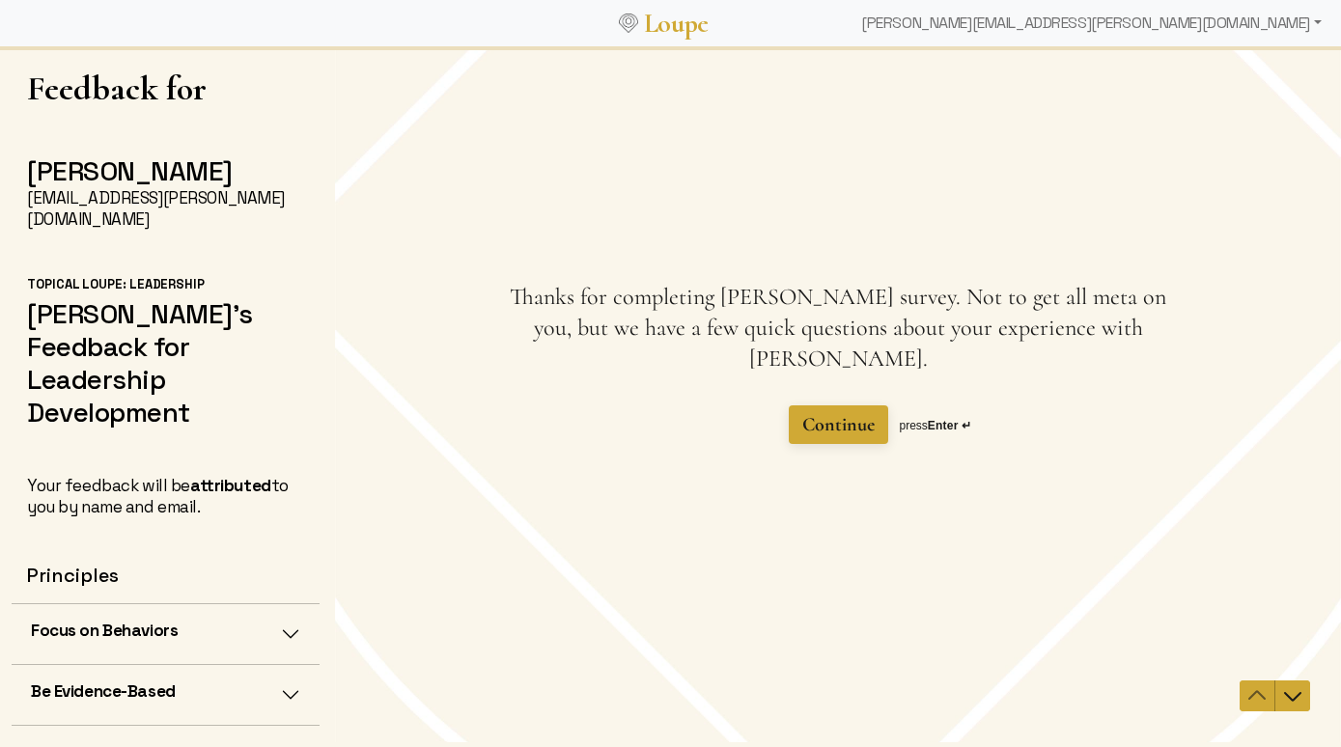
scroll to position [0, 0]
click at [864, 413] on span "Continue" at bounding box center [838, 424] width 72 height 23
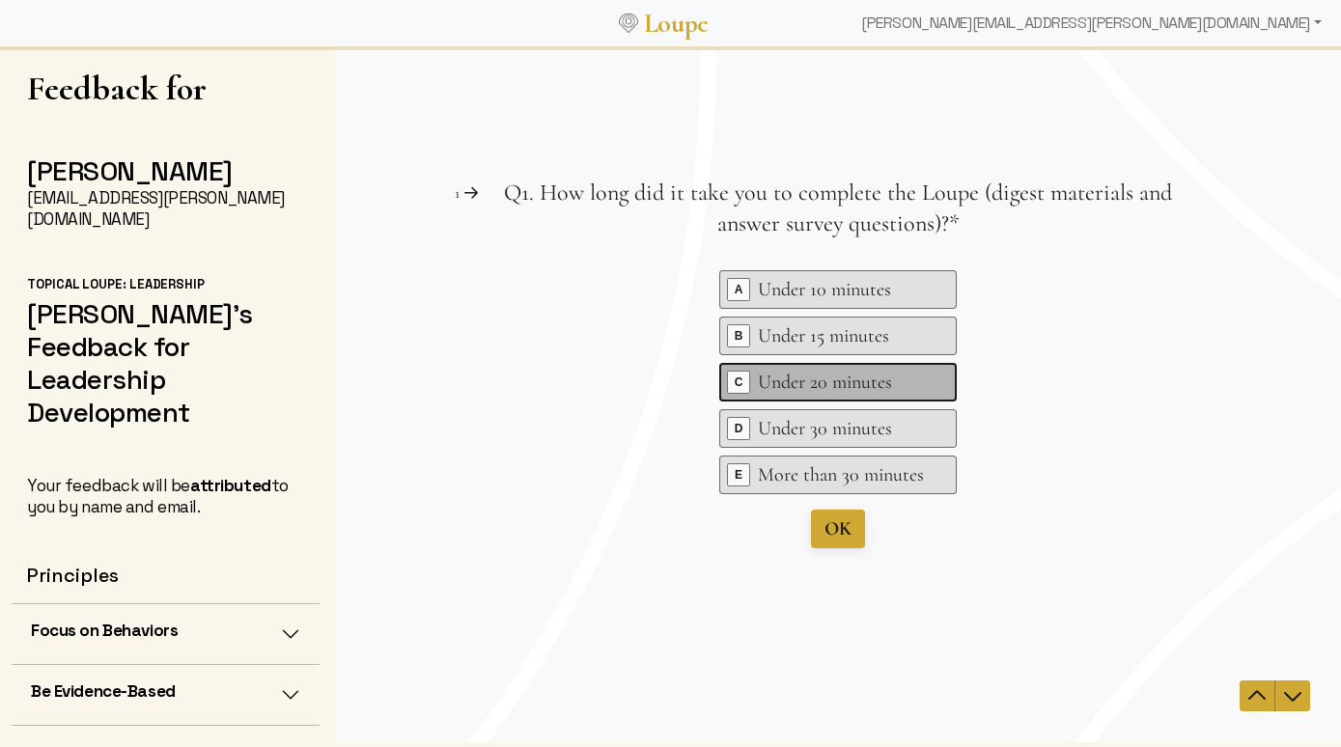
click at [844, 384] on div "Under 20 minutes" at bounding box center [841, 382] width 166 height 27
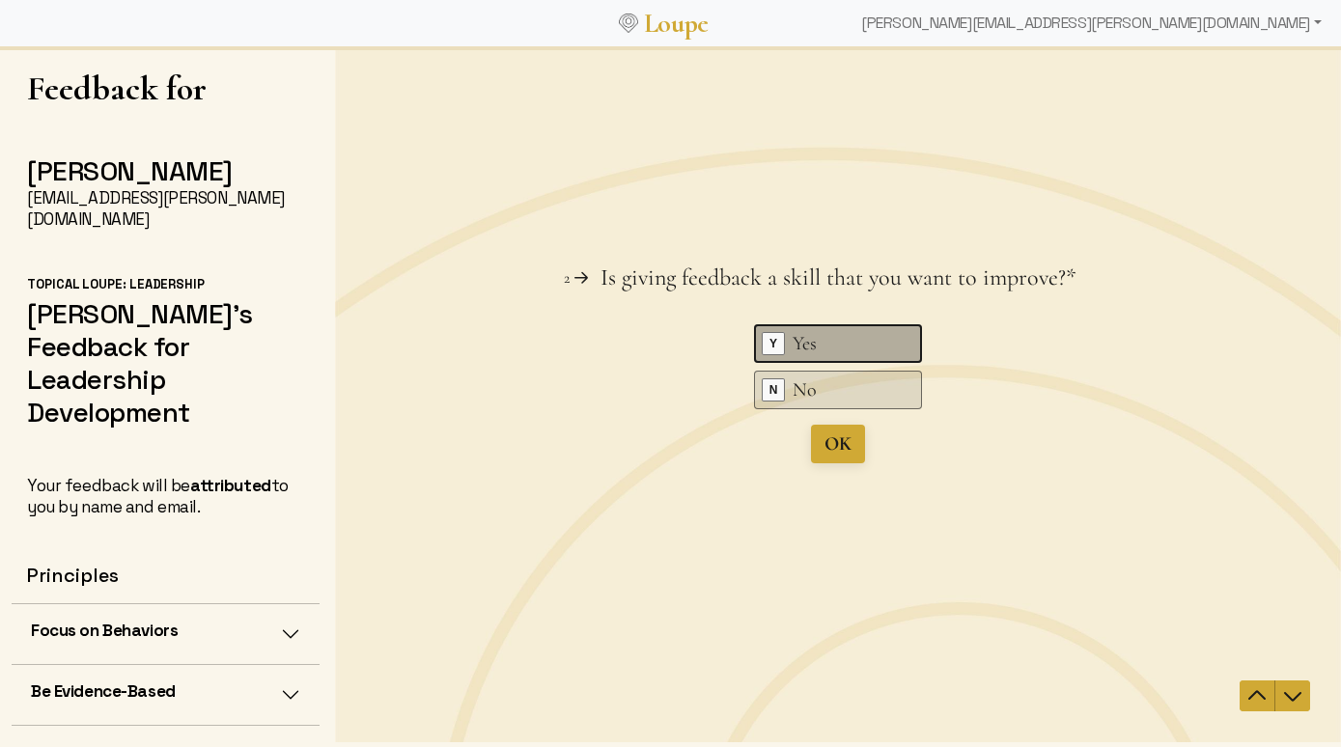
click at [830, 338] on div "Yes" at bounding box center [840, 343] width 97 height 27
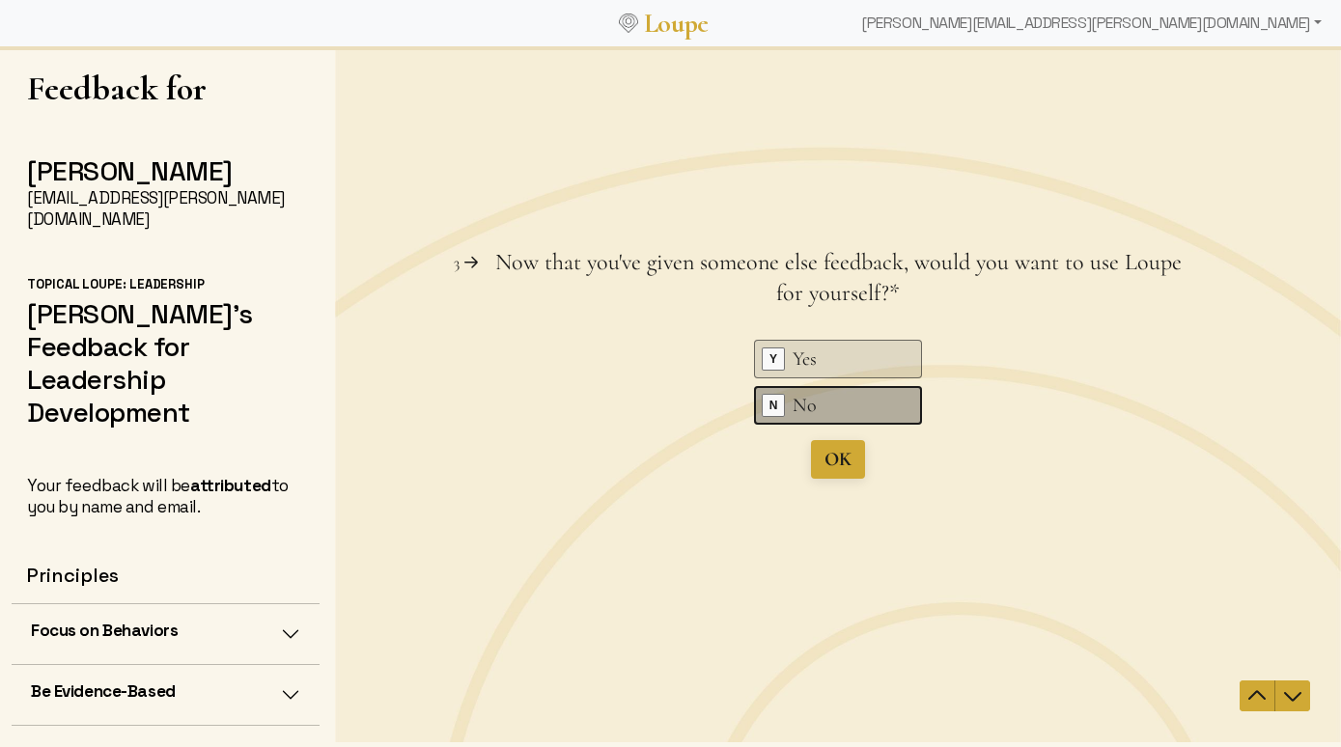
click at [812, 399] on div "No" at bounding box center [840, 405] width 97 height 27
click at [817, 410] on div "No" at bounding box center [840, 405] width 97 height 27
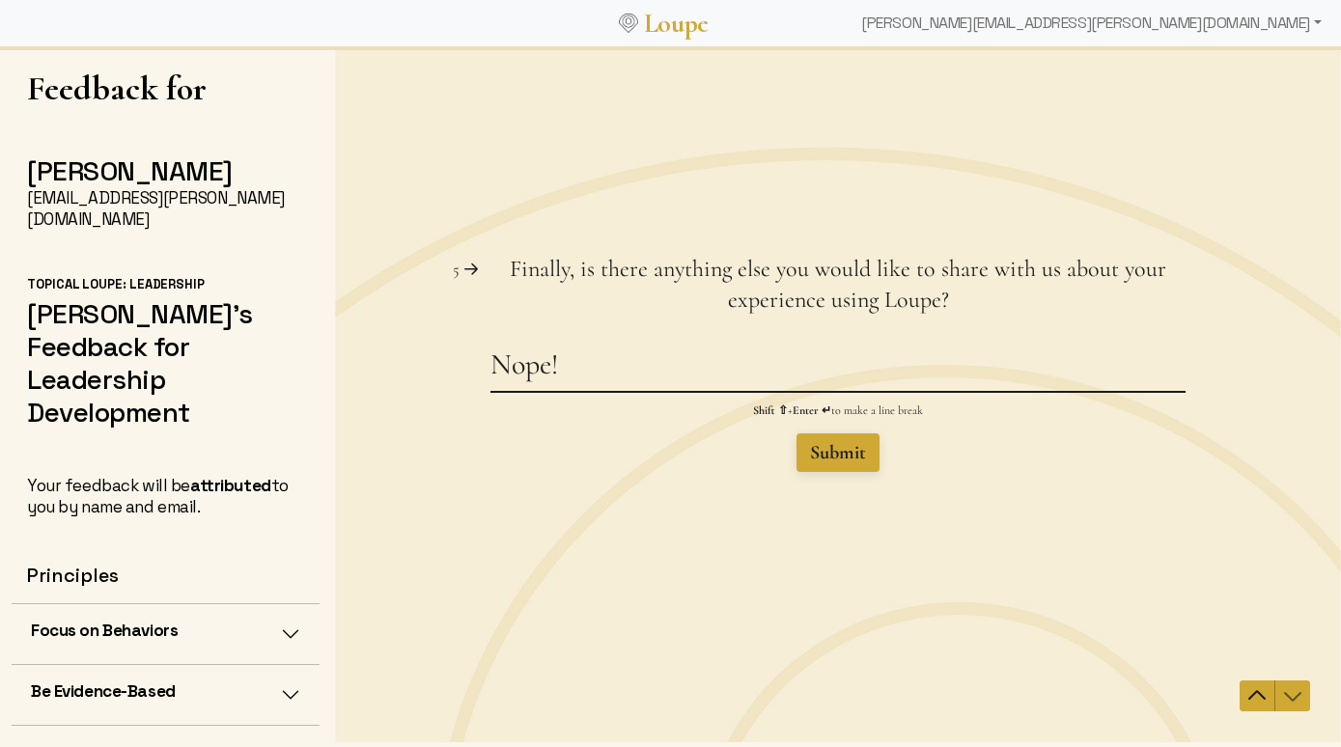
type textarea "Nope!"
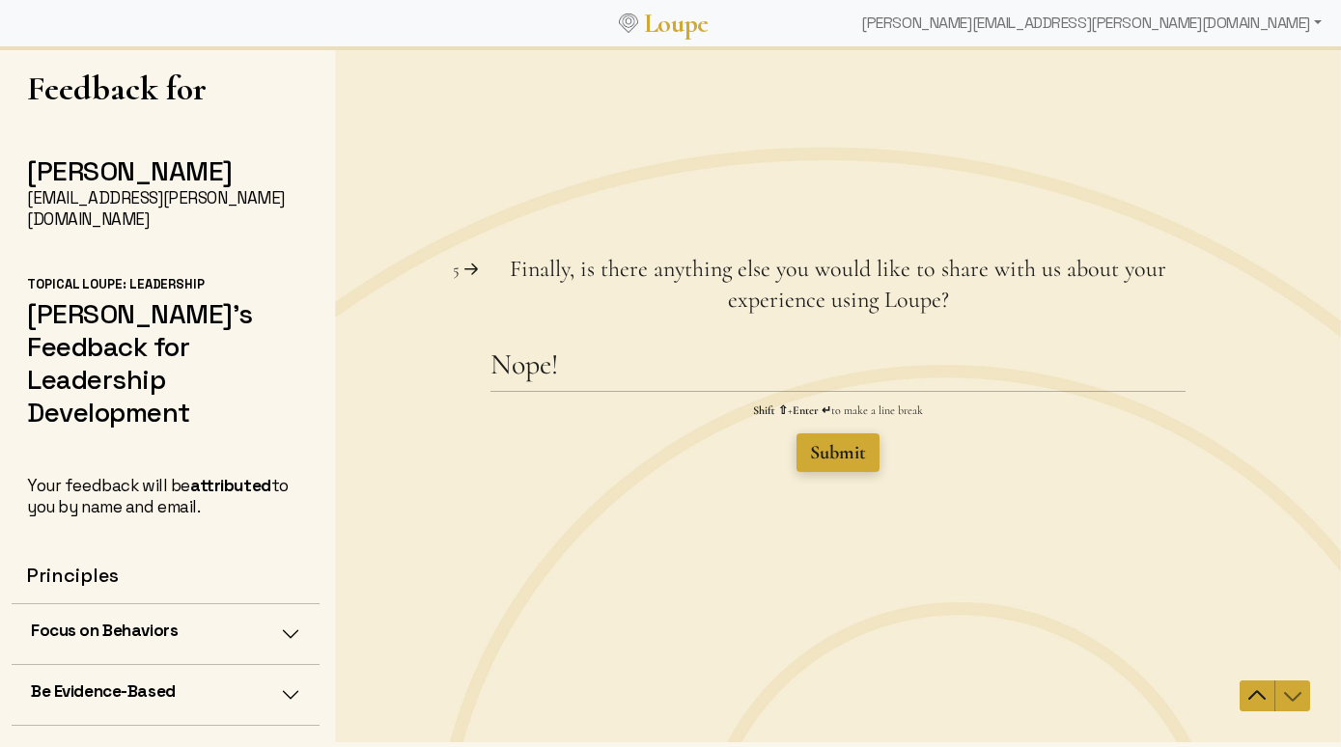
click at [837, 446] on span "Submit" at bounding box center [838, 452] width 56 height 23
